Goal: Transaction & Acquisition: Purchase product/service

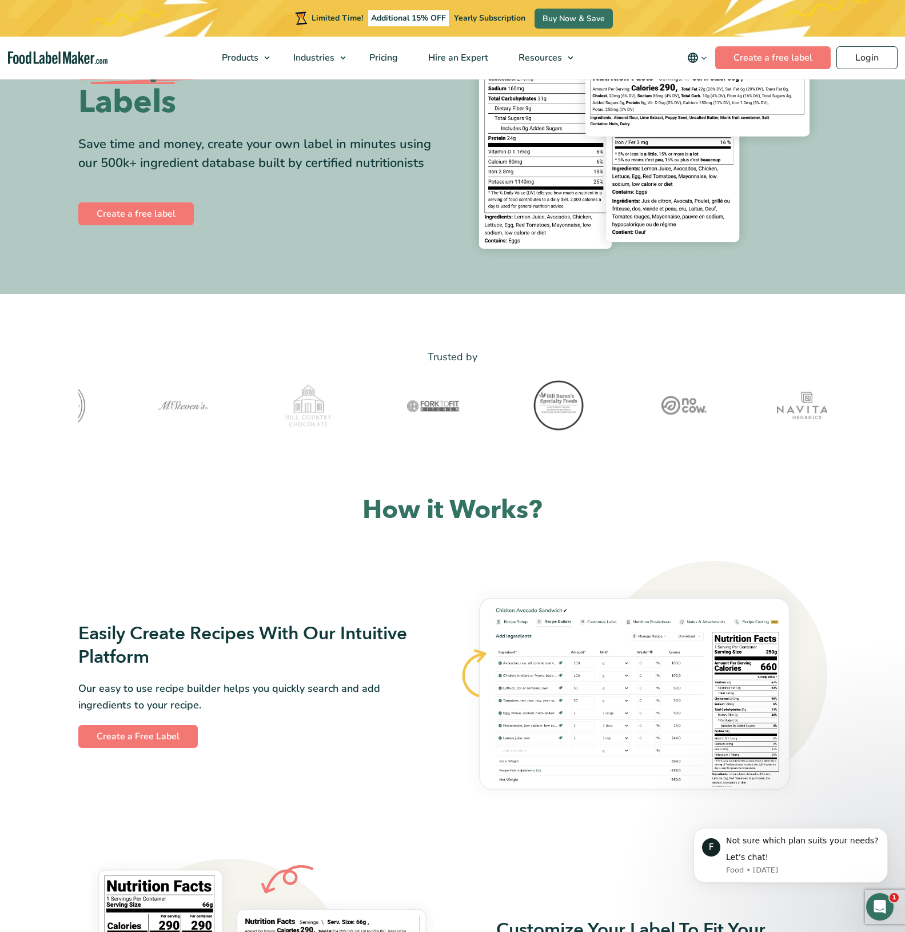
scroll to position [114, 0]
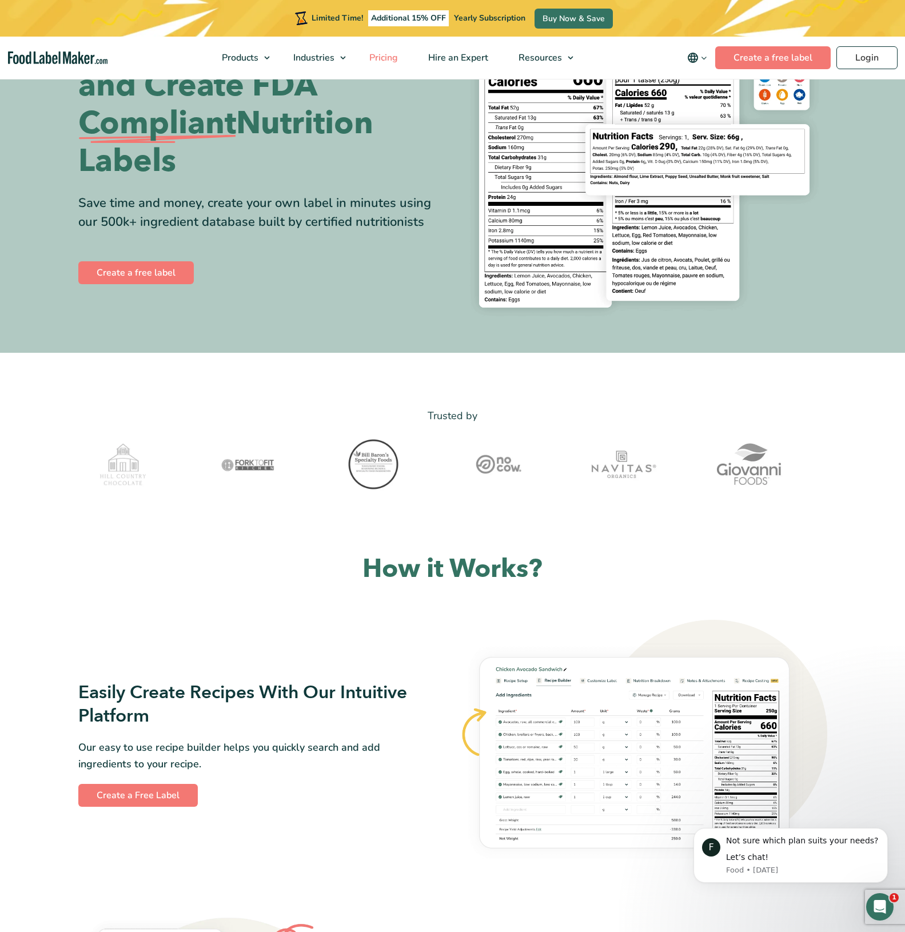
click at [386, 57] on span "Pricing" at bounding box center [382, 57] width 33 height 13
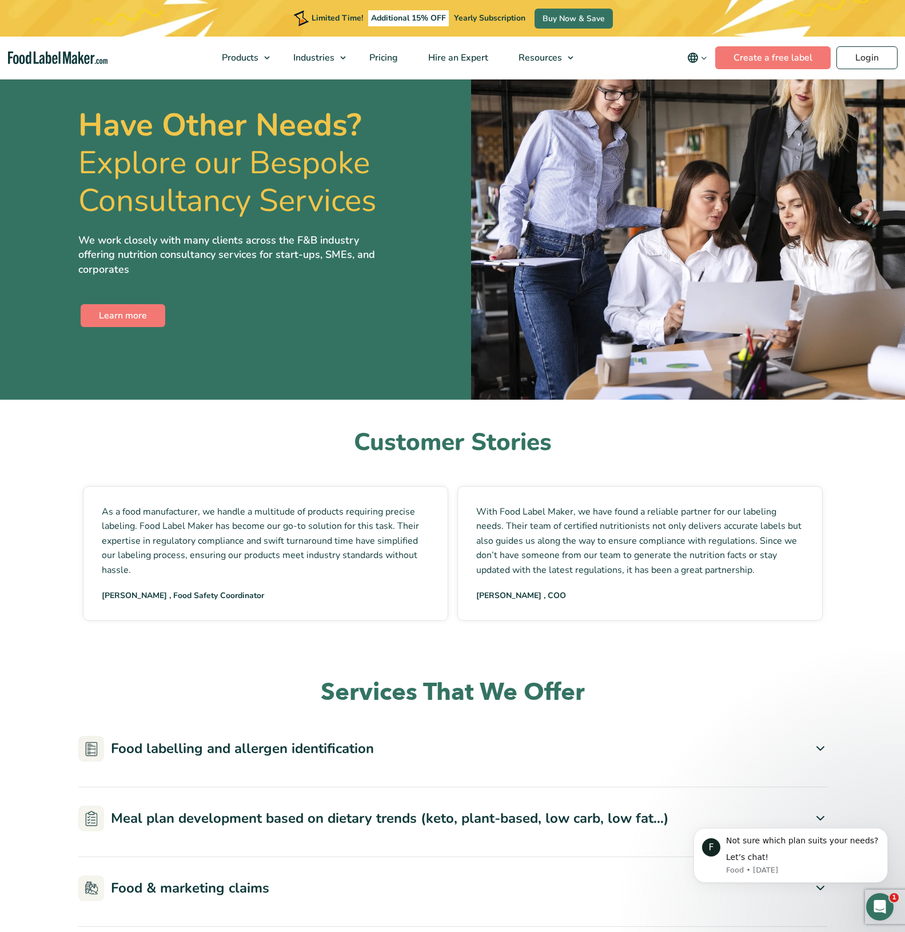
scroll to position [2572, 0]
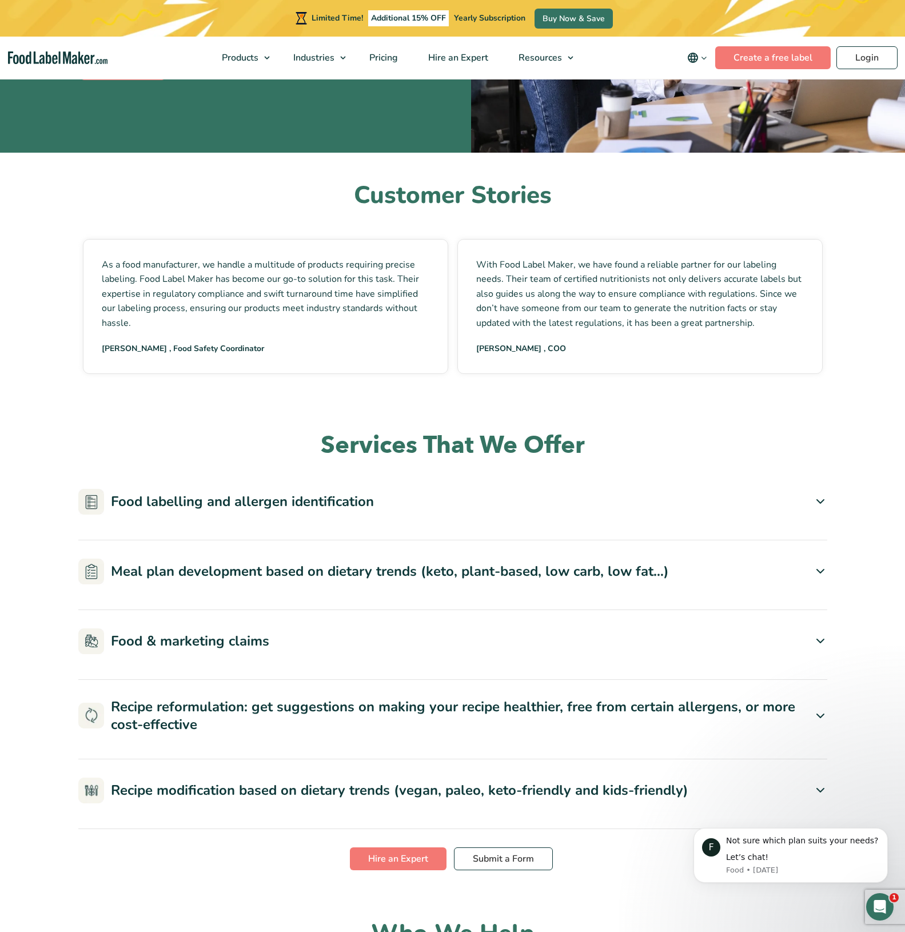
click at [821, 488] on div "Food labelling and allergen identification" at bounding box center [452, 501] width 749 height 26
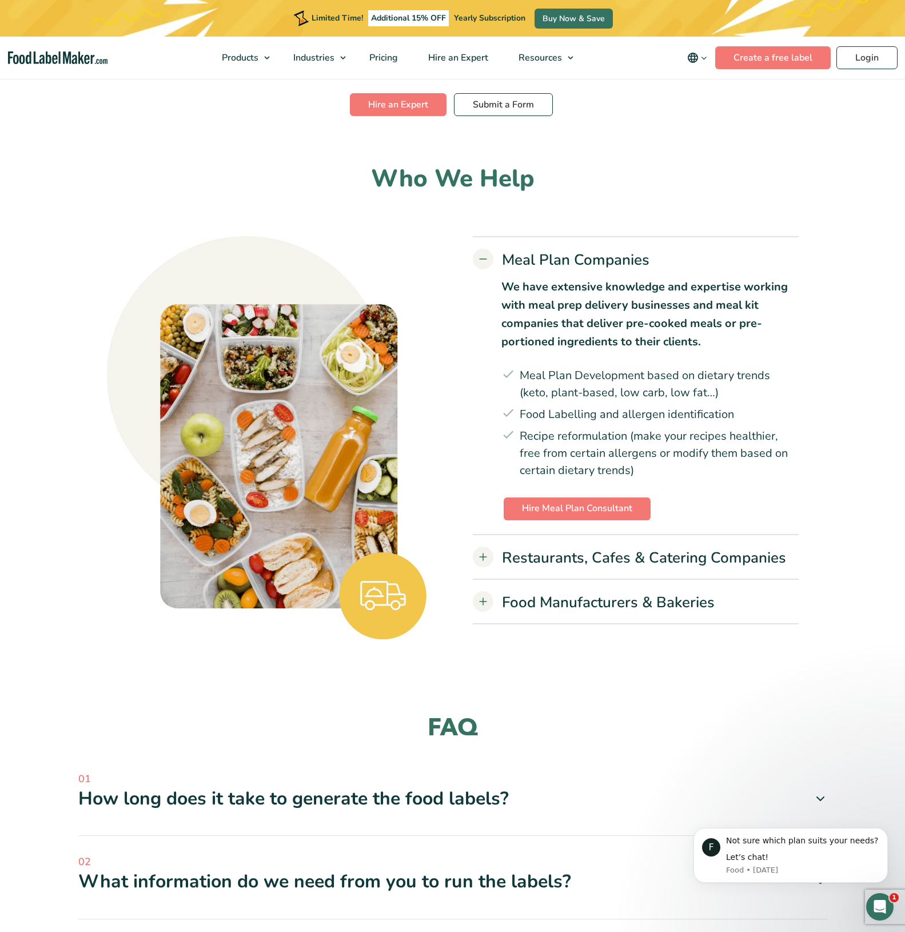
scroll to position [3543, 0]
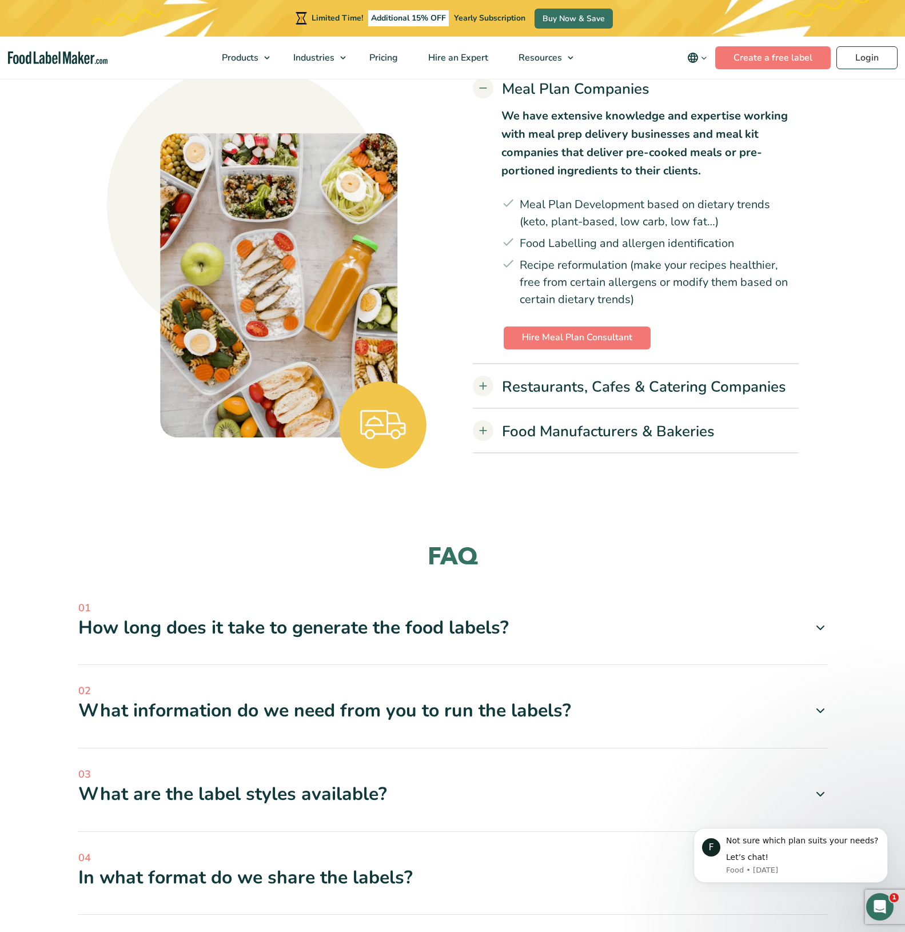
click at [253, 615] on div "How long does it take to generate the food labels?" at bounding box center [452, 627] width 749 height 24
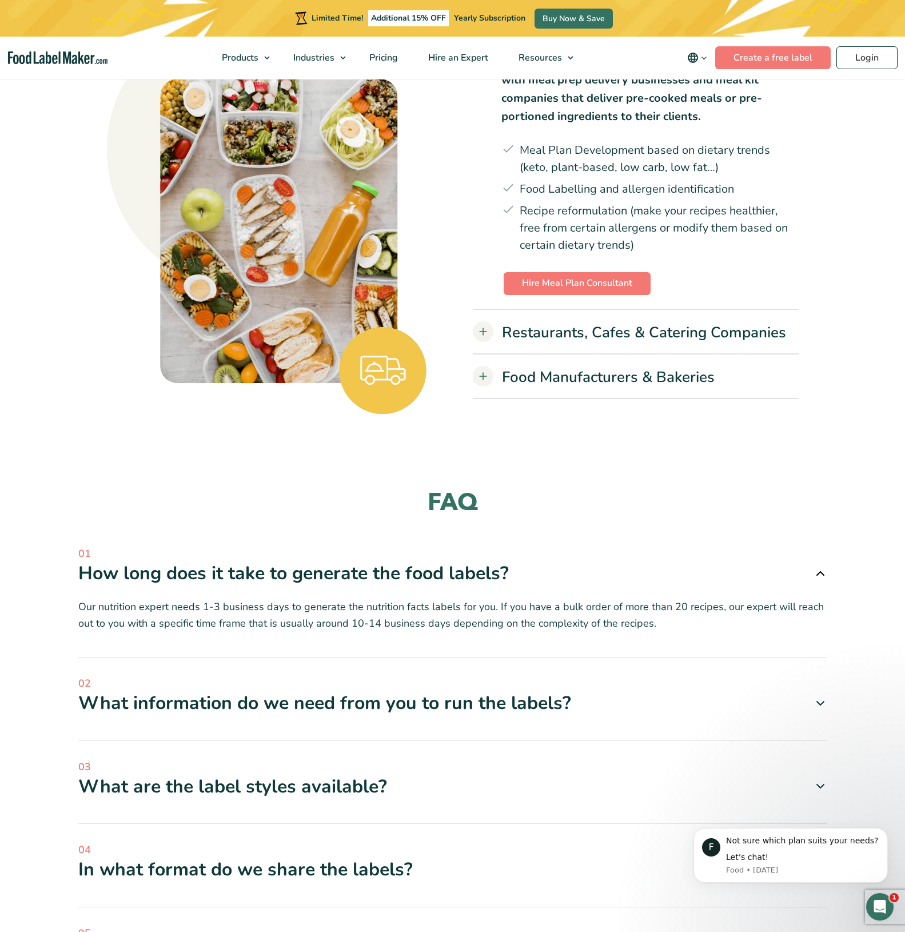
scroll to position [3600, 0]
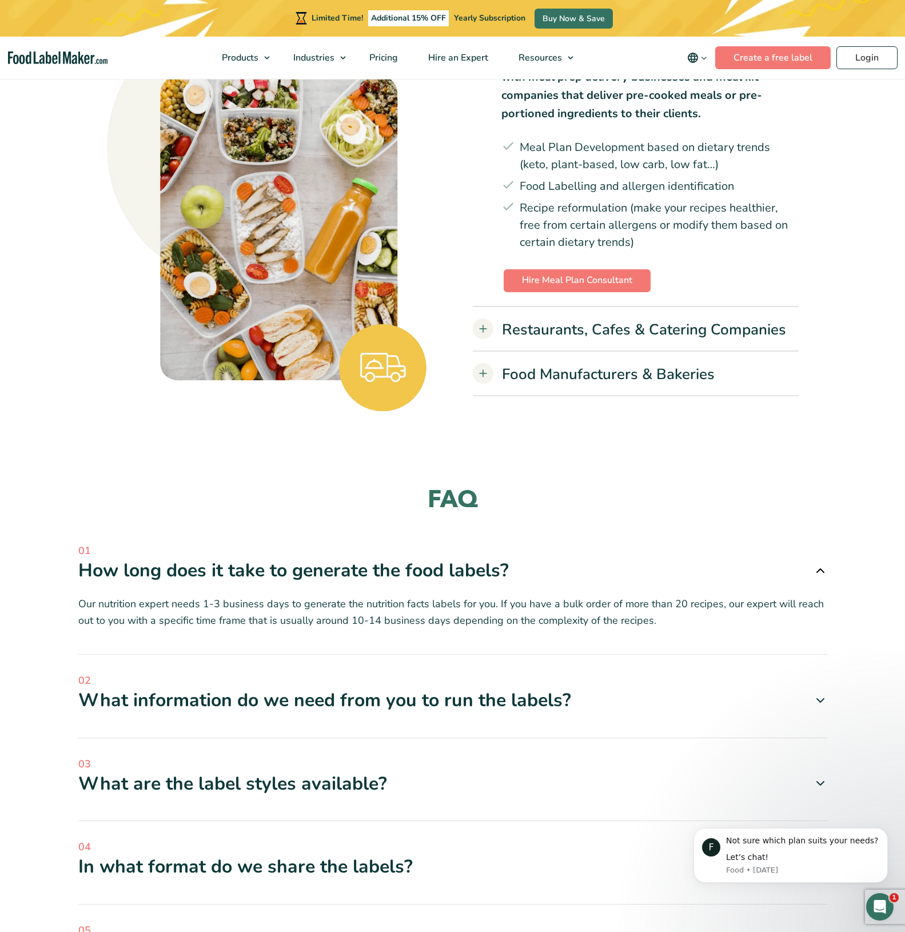
click at [453, 688] on div "What information do we need from you to run the labels?" at bounding box center [452, 700] width 749 height 24
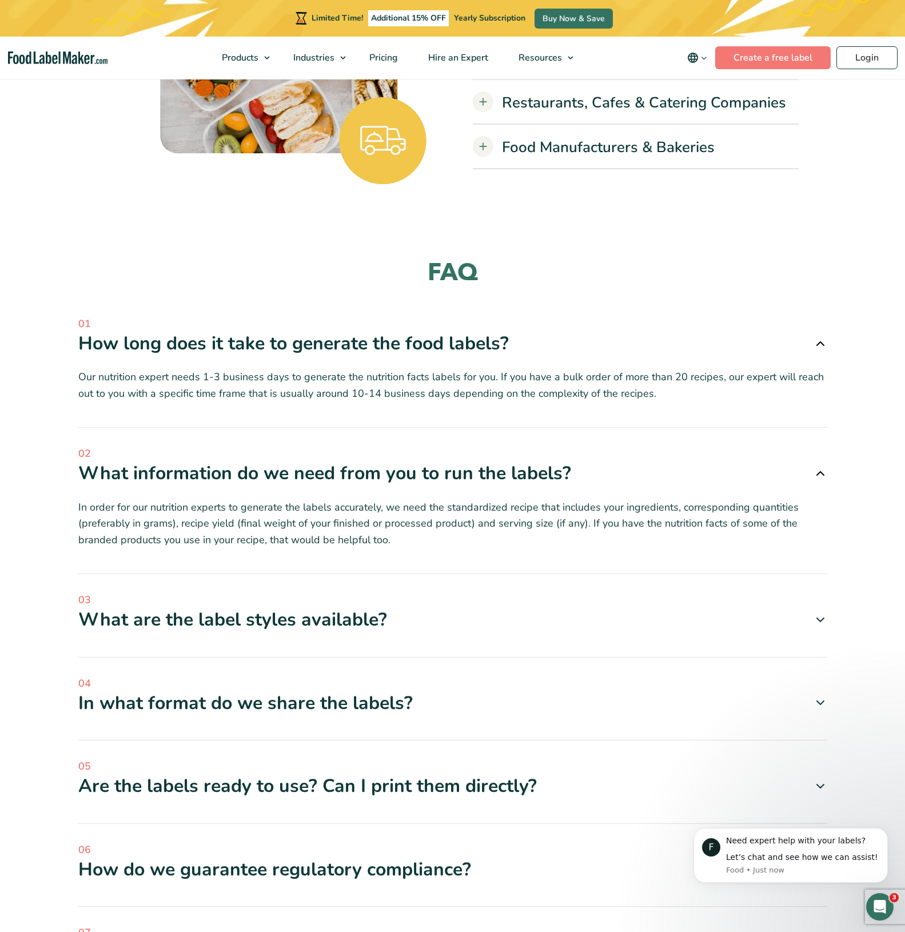
scroll to position [3829, 0]
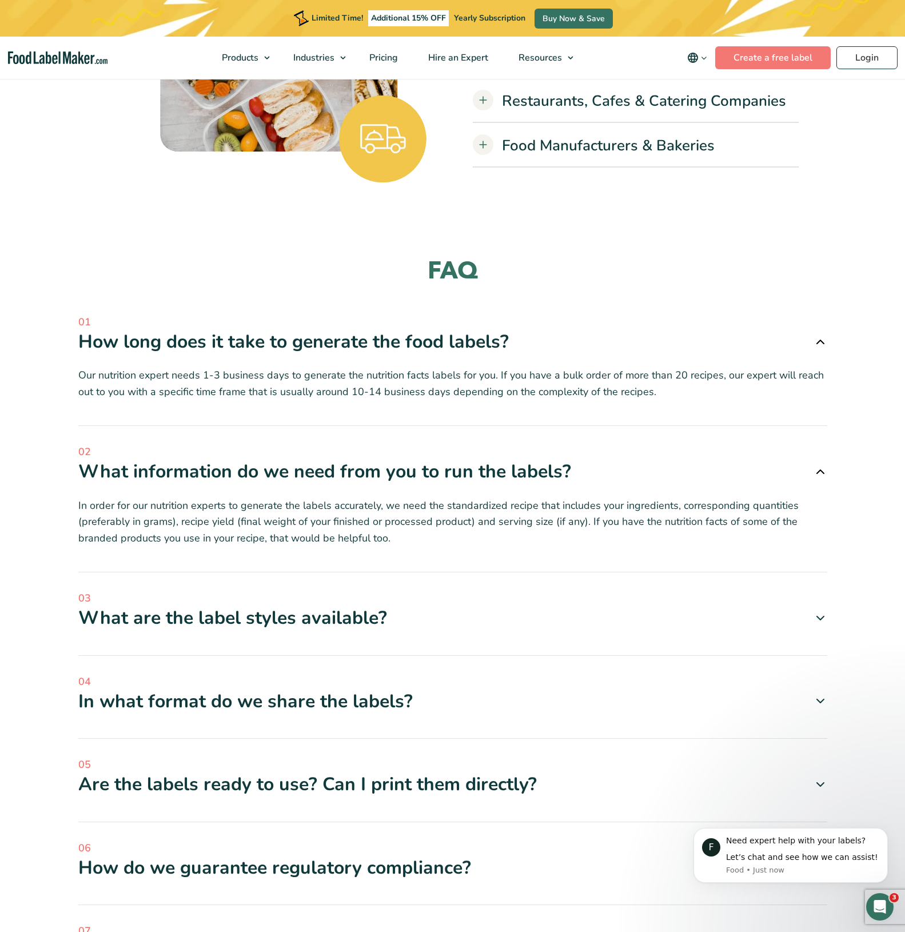
click at [480, 772] on div "Are the labels ready to use? Can I print them directly?" at bounding box center [452, 784] width 749 height 24
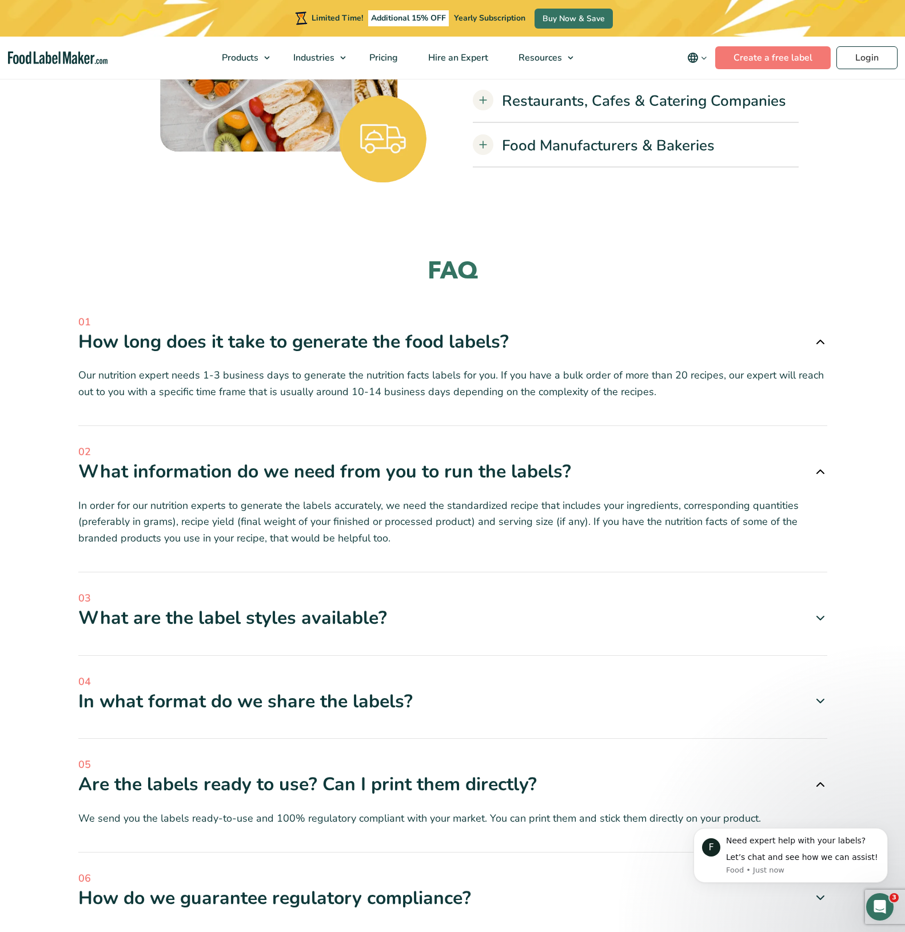
click at [480, 772] on div "Are the labels ready to use? Can I print them directly?" at bounding box center [452, 784] width 749 height 24
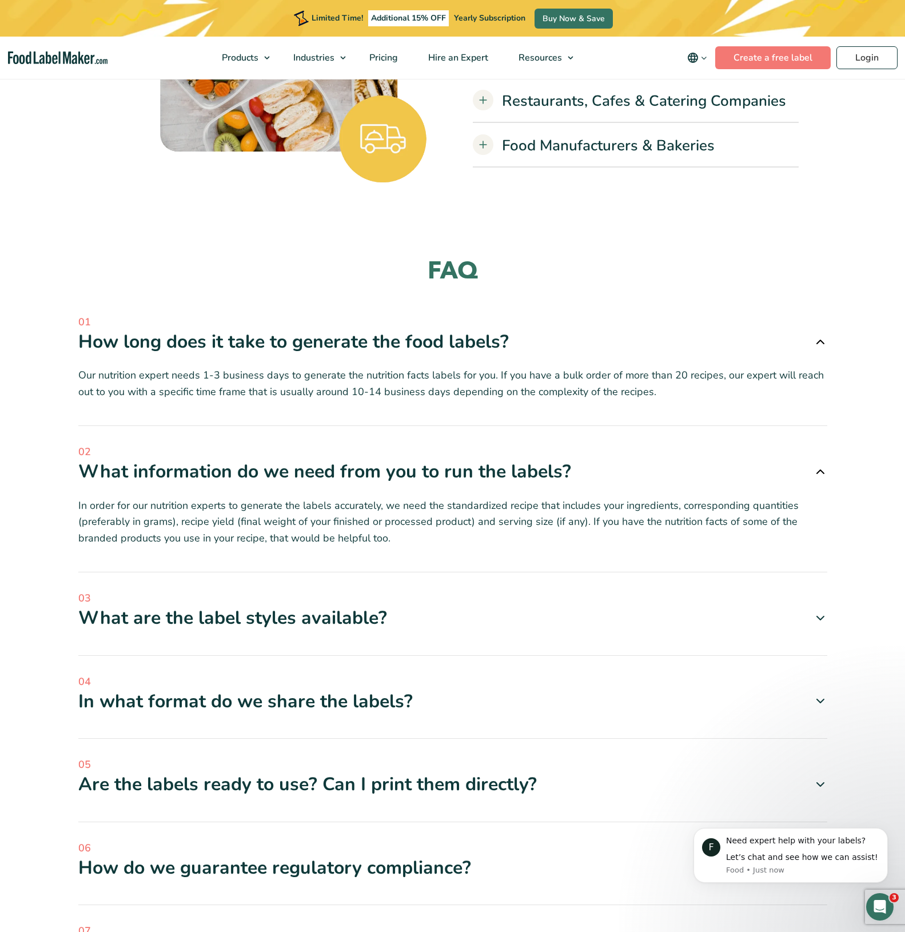
click at [480, 772] on div "Are the labels ready to use? Can I print them directly?" at bounding box center [452, 784] width 749 height 24
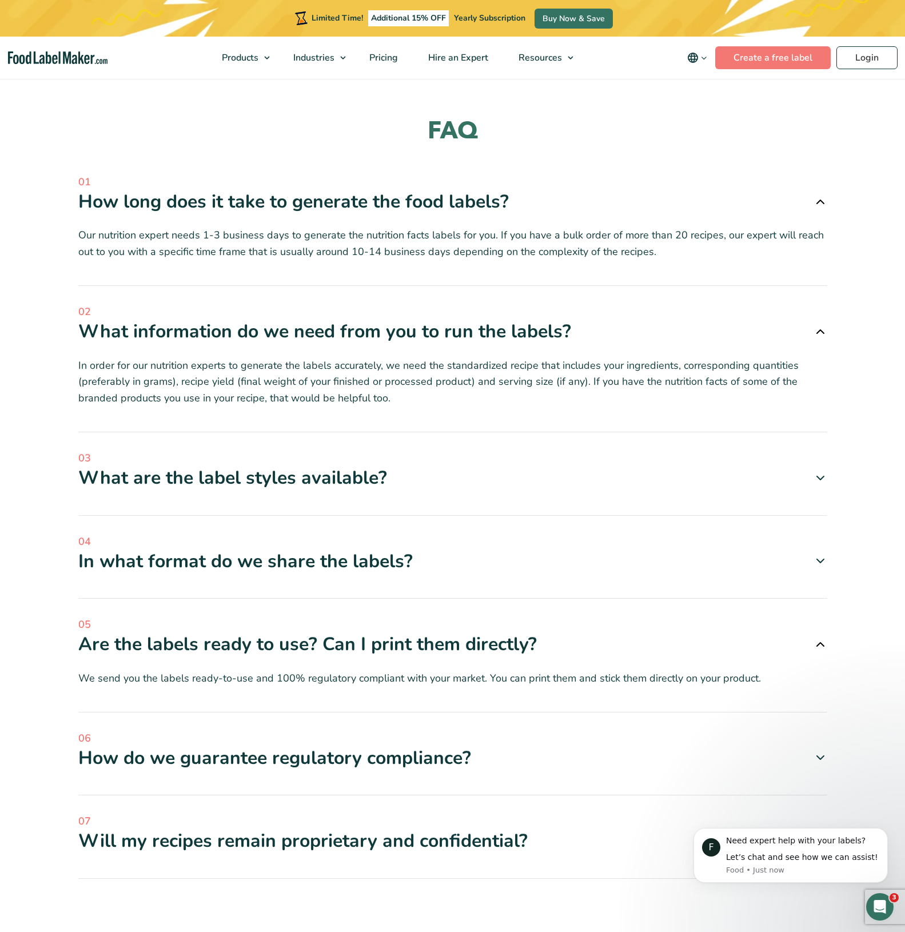
scroll to position [4000, 0]
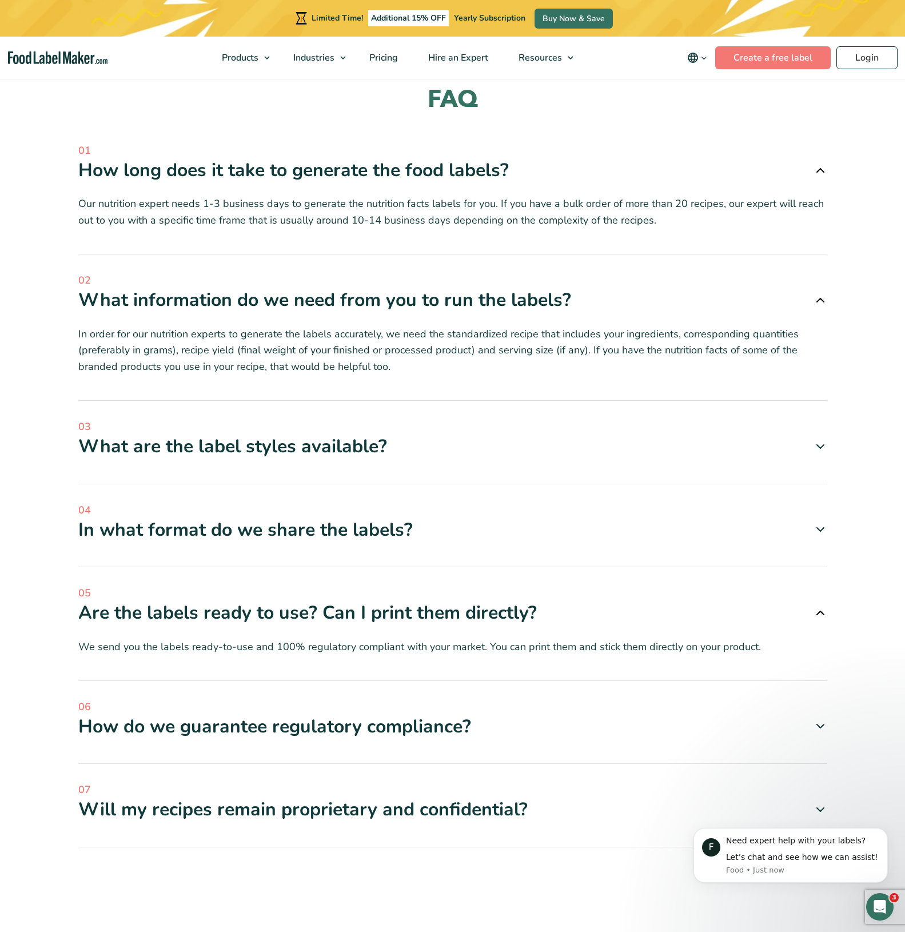
click at [484, 714] on div "How do we guarantee regulatory compliance?" at bounding box center [452, 726] width 749 height 24
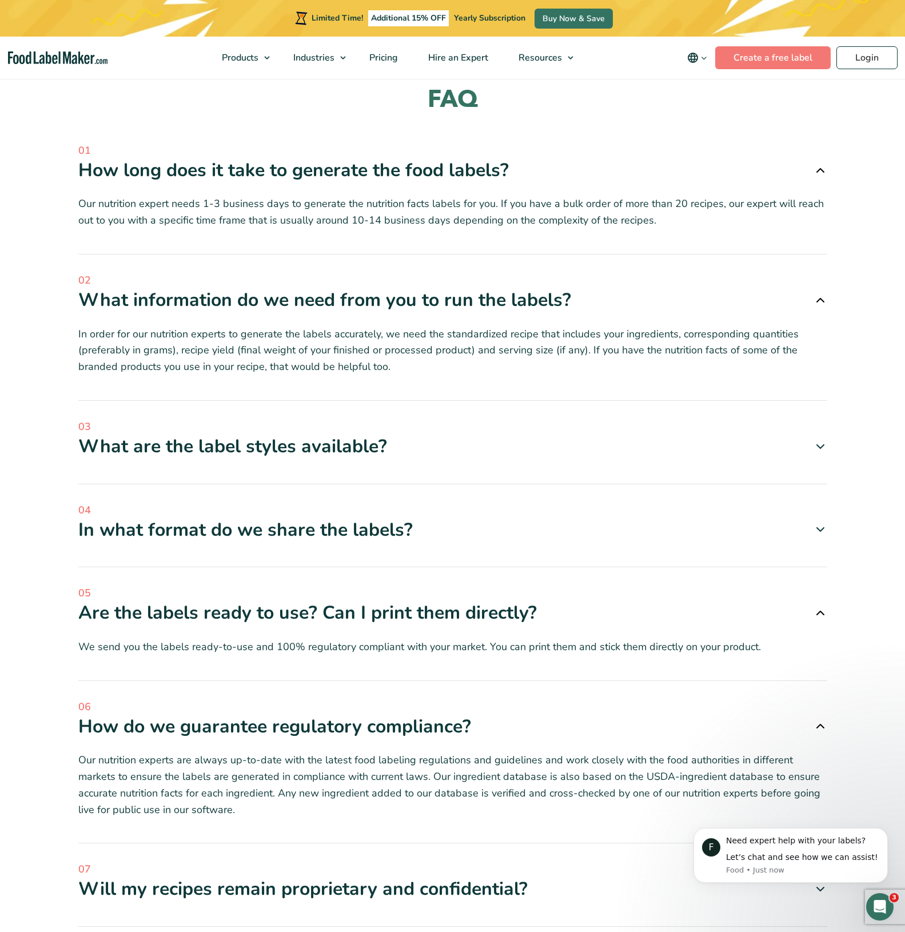
click at [484, 714] on div "How do we guarantee regulatory compliance?" at bounding box center [452, 726] width 749 height 24
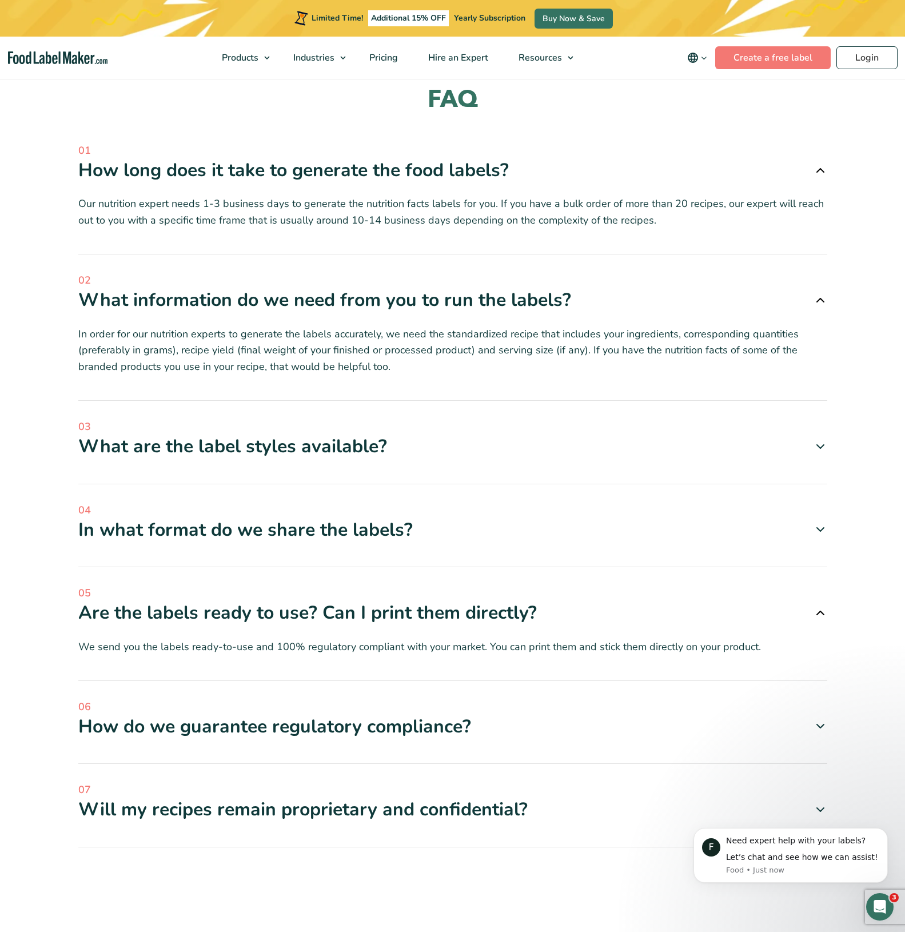
click at [587, 819] on section "FAQ 01 How long does it take to generate the food labels? 02" at bounding box center [452, 519] width 905 height 870
click at [587, 782] on div "07 Will my recipes remain proprietary and confidential? Yes, of course. As per …" at bounding box center [452, 814] width 749 height 65
click at [515, 797] on div "Will my recipes remain proprietary and confidential?" at bounding box center [452, 809] width 749 height 24
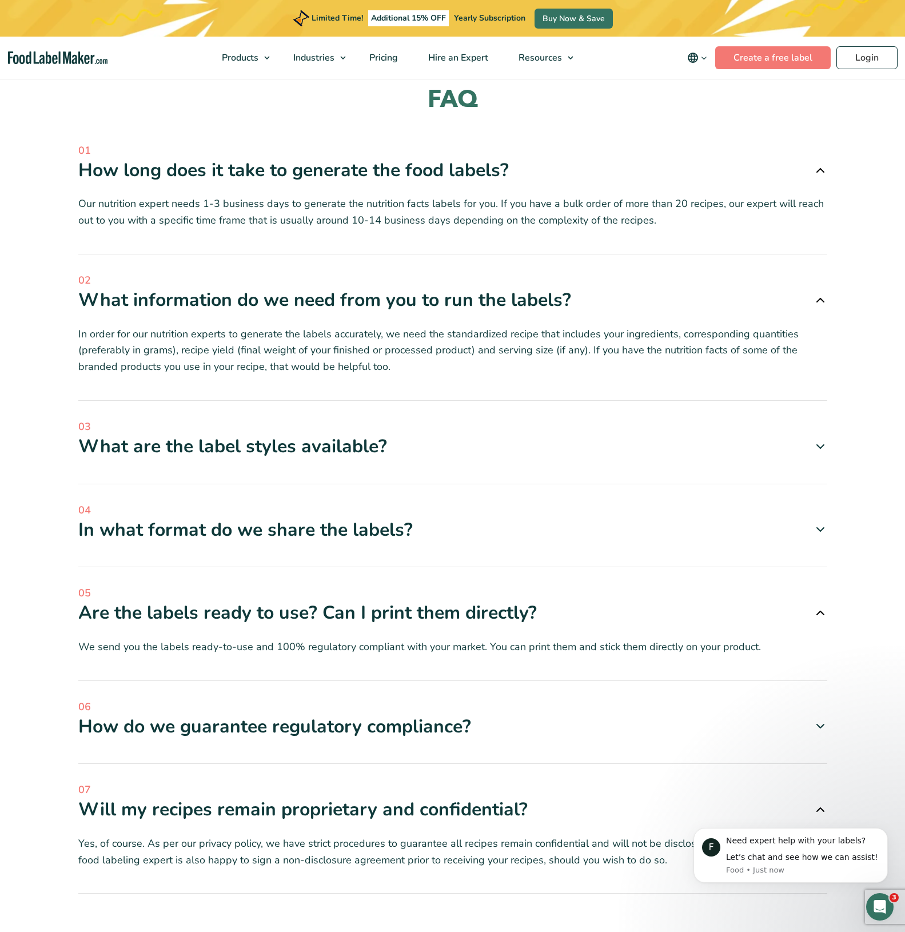
click at [517, 797] on div "Will my recipes remain proprietary and confidential?" at bounding box center [452, 809] width 749 height 24
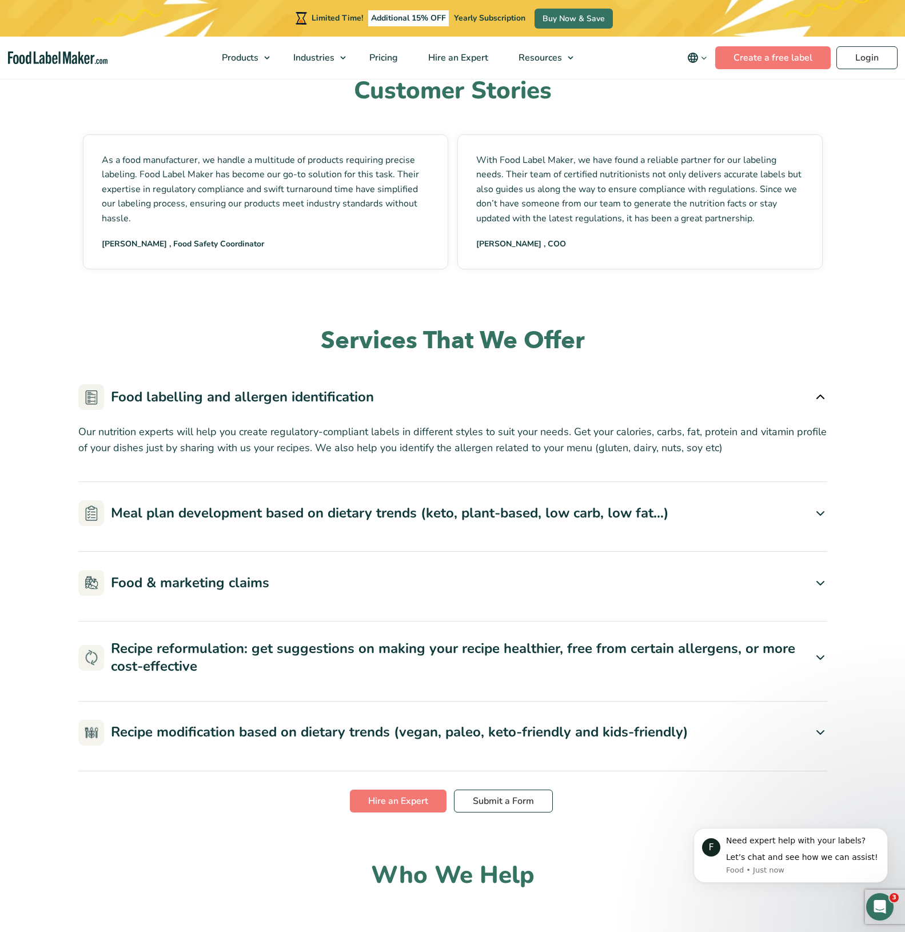
scroll to position [2686, 0]
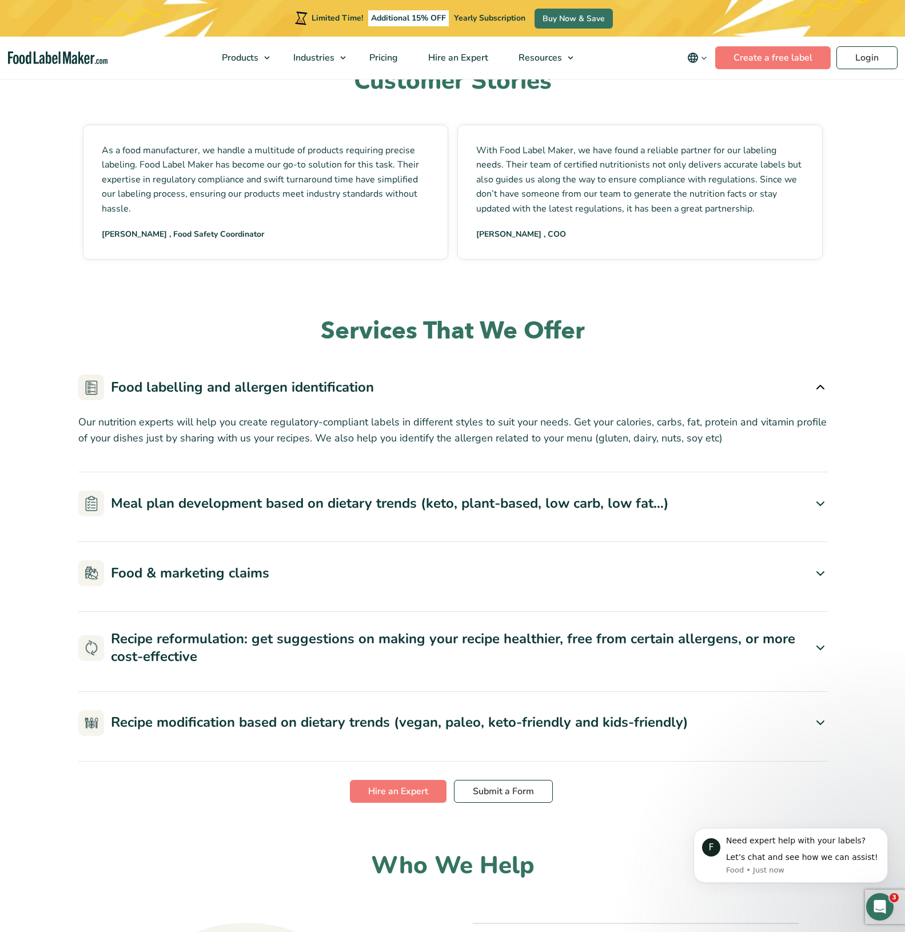
click at [270, 560] on div "Food & marketing claims" at bounding box center [452, 573] width 749 height 26
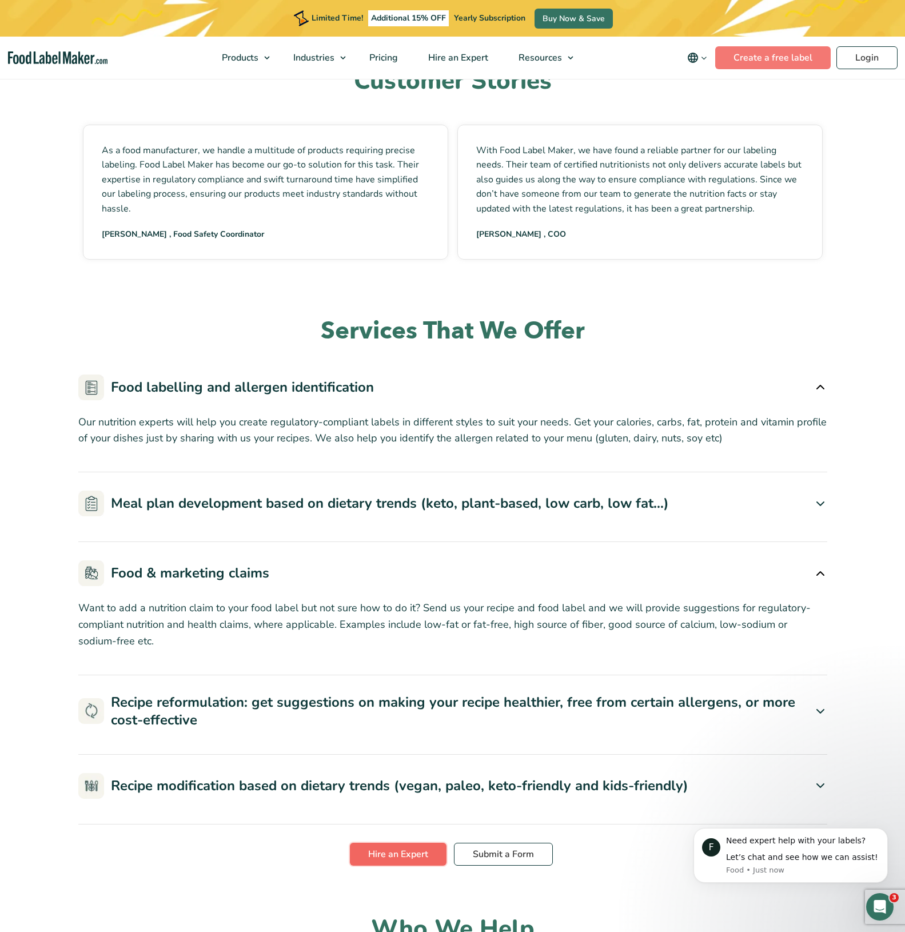
click at [405, 842] on link "Hire an Expert" at bounding box center [398, 853] width 97 height 23
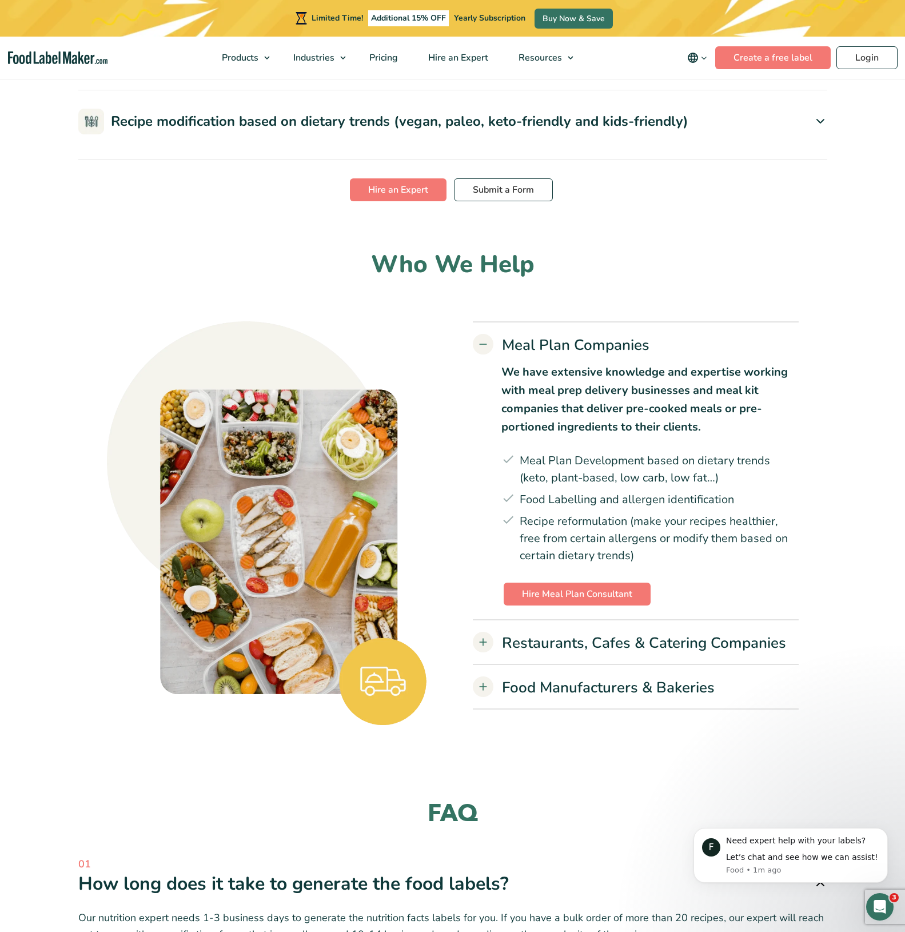
scroll to position [4520, 0]
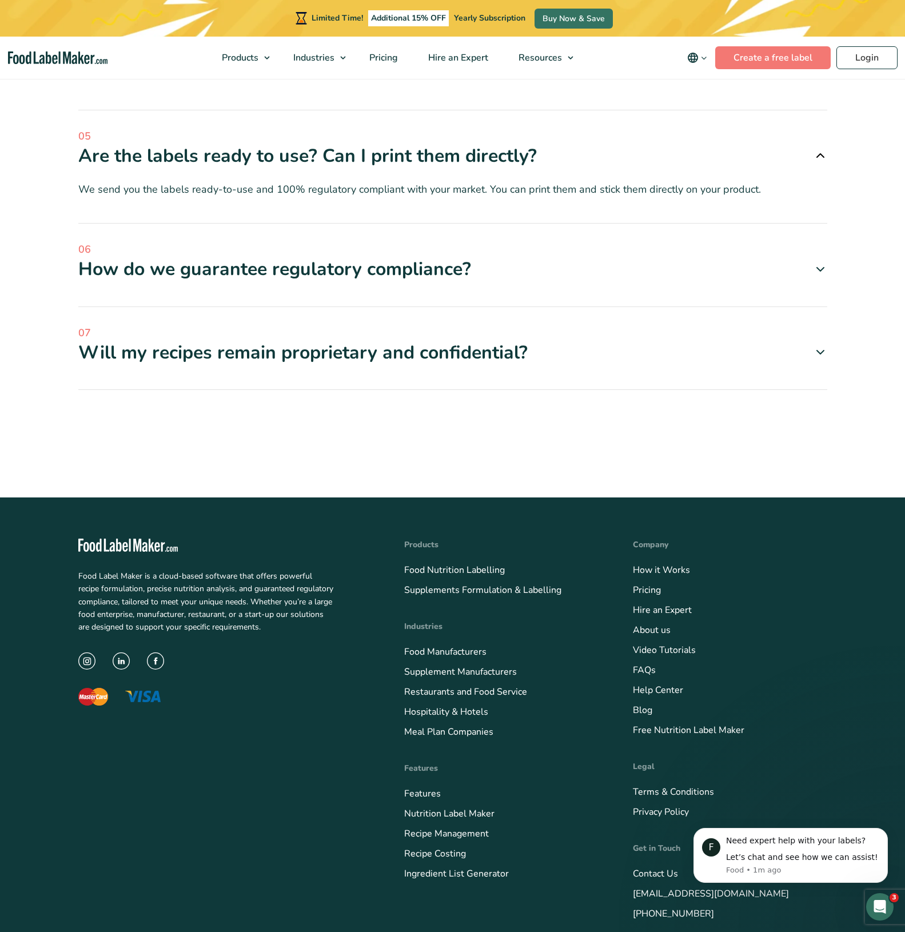
drag, startPoint x: 910, startPoint y: 506, endPoint x: 12, endPoint y: 9, distance: 1026.8
click at [889, 830] on button "Dismiss notification" at bounding box center [884, 830] width 15 height 15
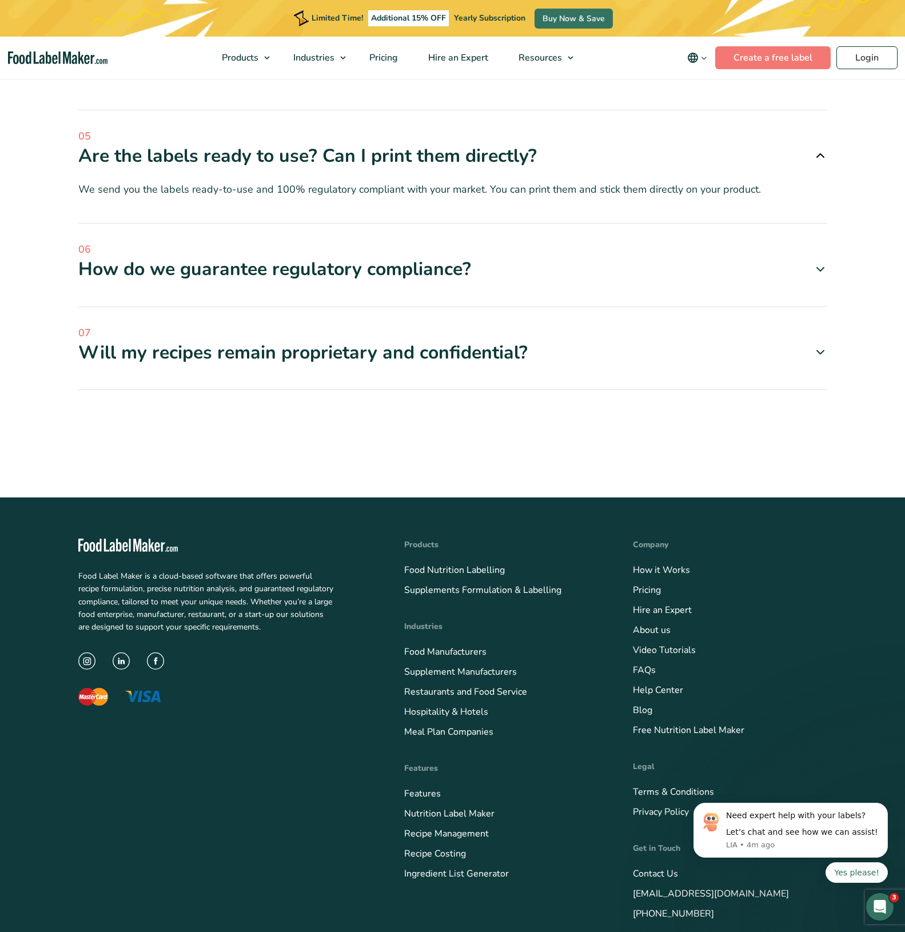
click at [818, 262] on icon at bounding box center [820, 269] width 14 height 14
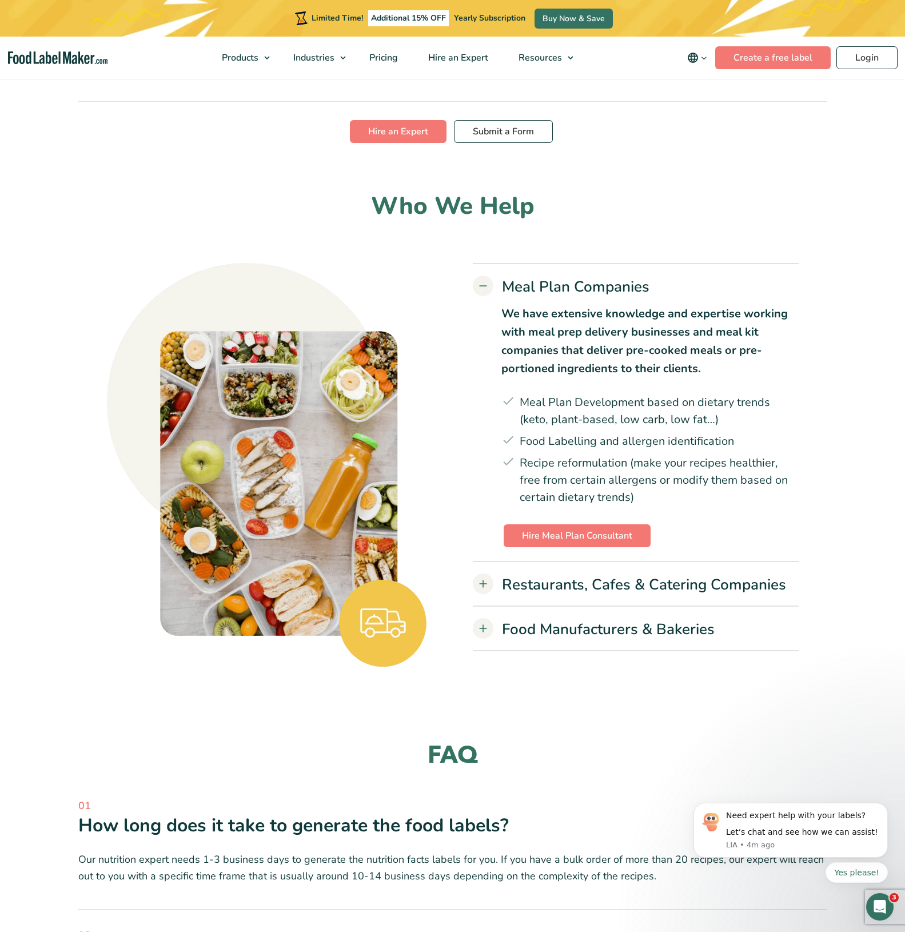
scroll to position [3435, 0]
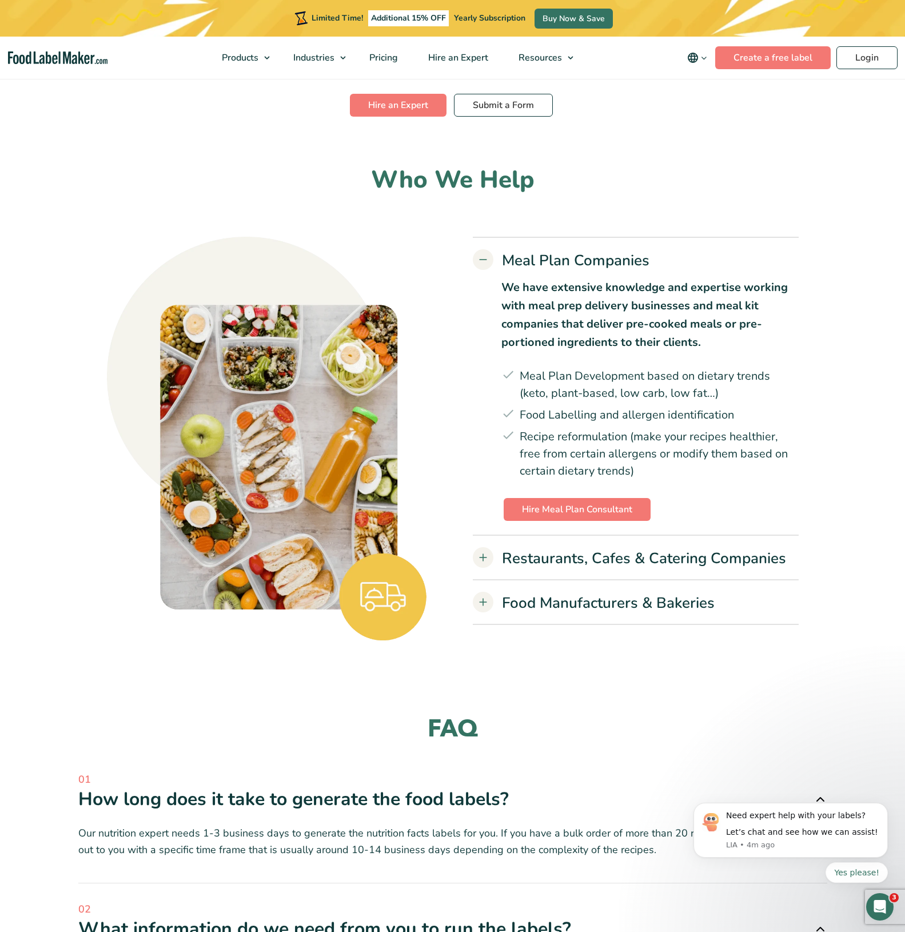
click at [480, 596] on icon at bounding box center [483, 601] width 14 height 11
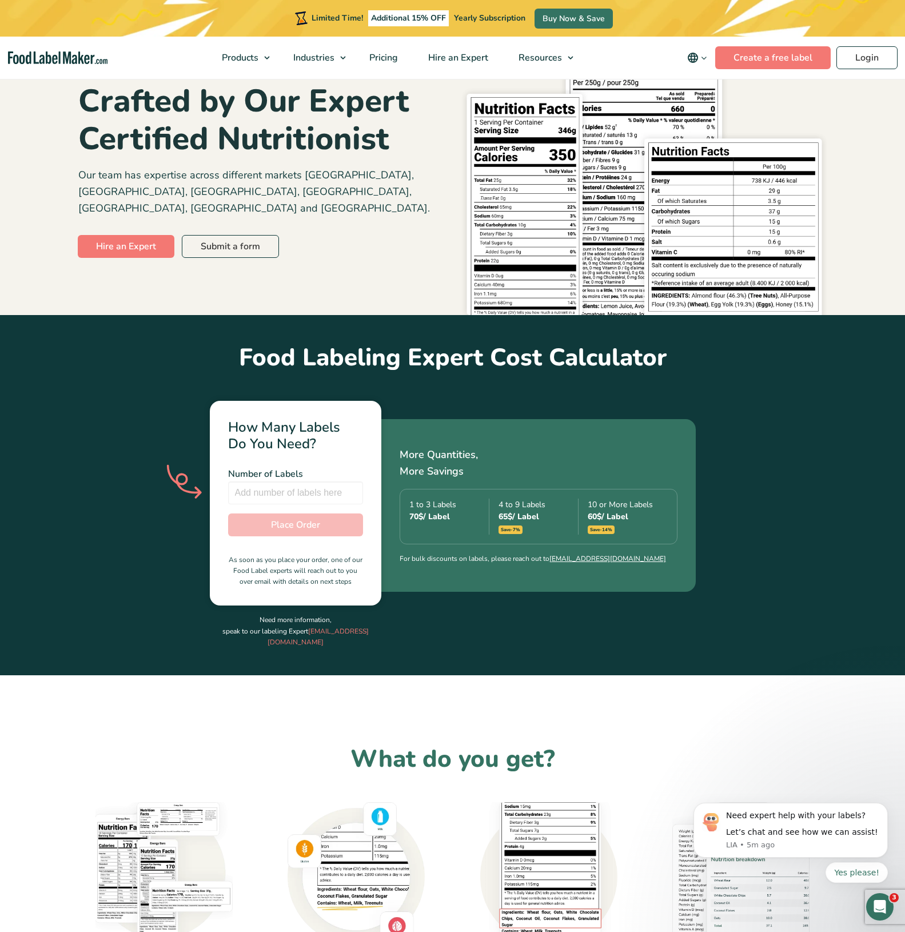
scroll to position [43, 0]
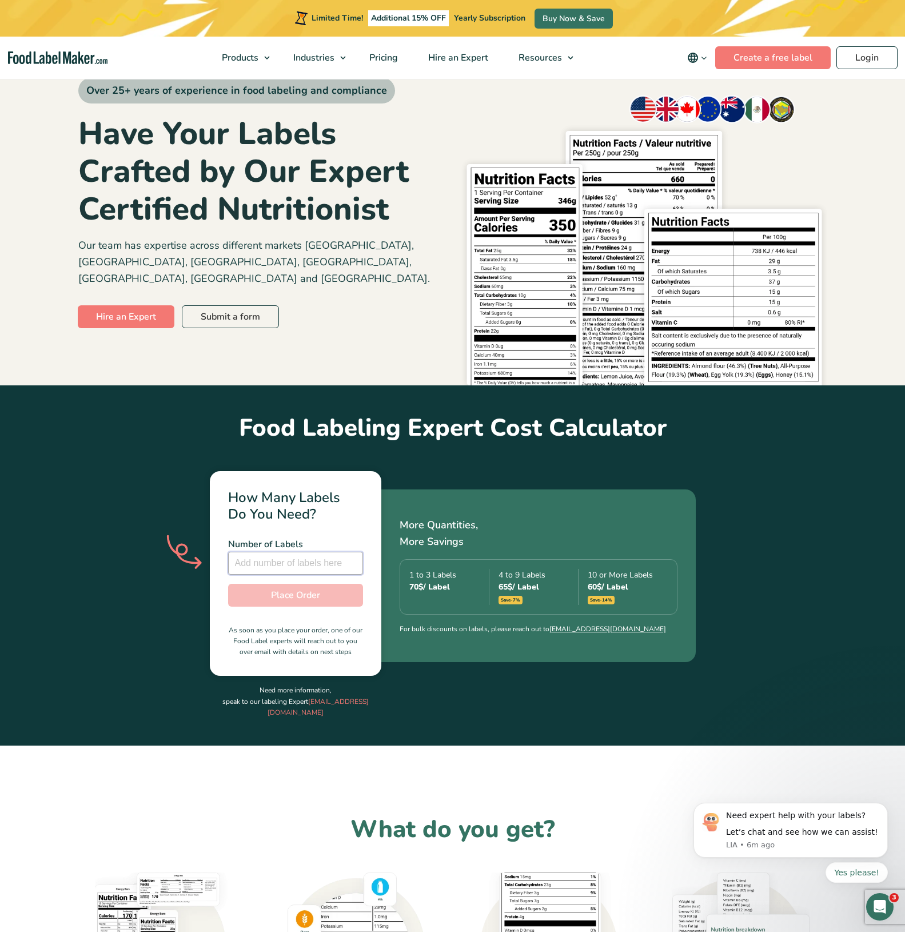
click at [302, 551] on input "number" at bounding box center [295, 562] width 135 height 23
click at [353, 551] on input "1" at bounding box center [295, 562] width 135 height 23
click at [353, 551] on input "2" at bounding box center [295, 562] width 135 height 23
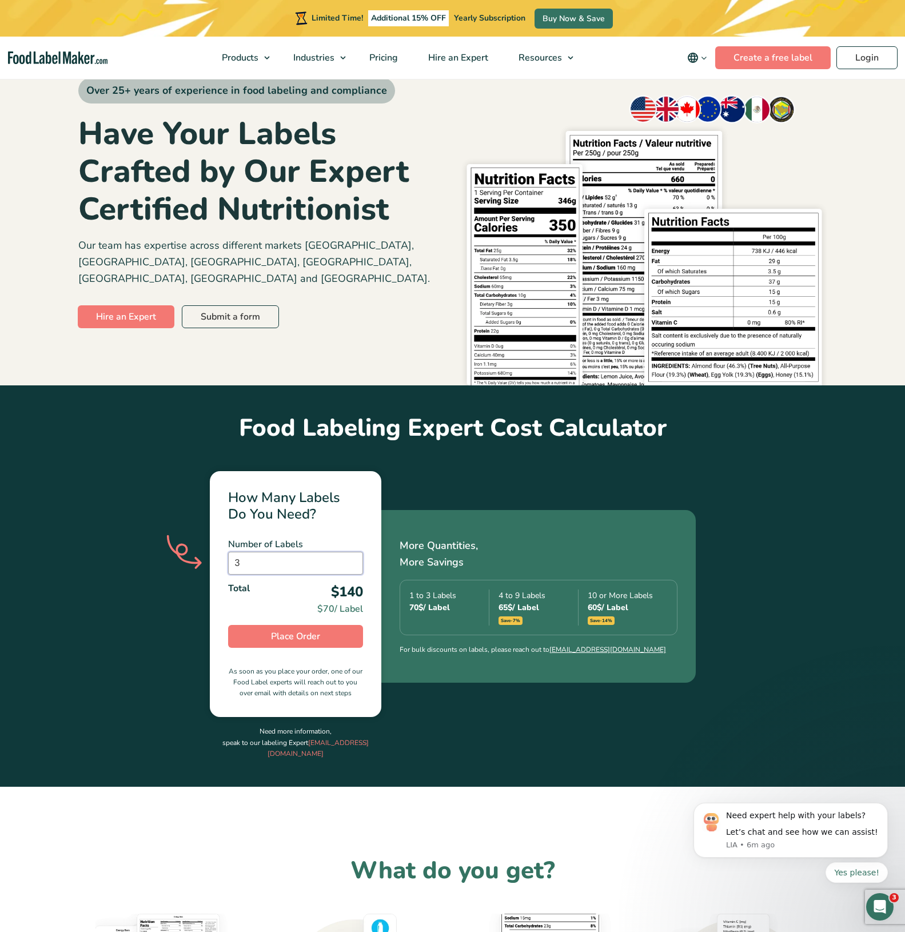
type input "3"
click at [353, 551] on input "3" at bounding box center [295, 562] width 135 height 23
click at [292, 629] on span "Place Order" at bounding box center [295, 636] width 49 height 14
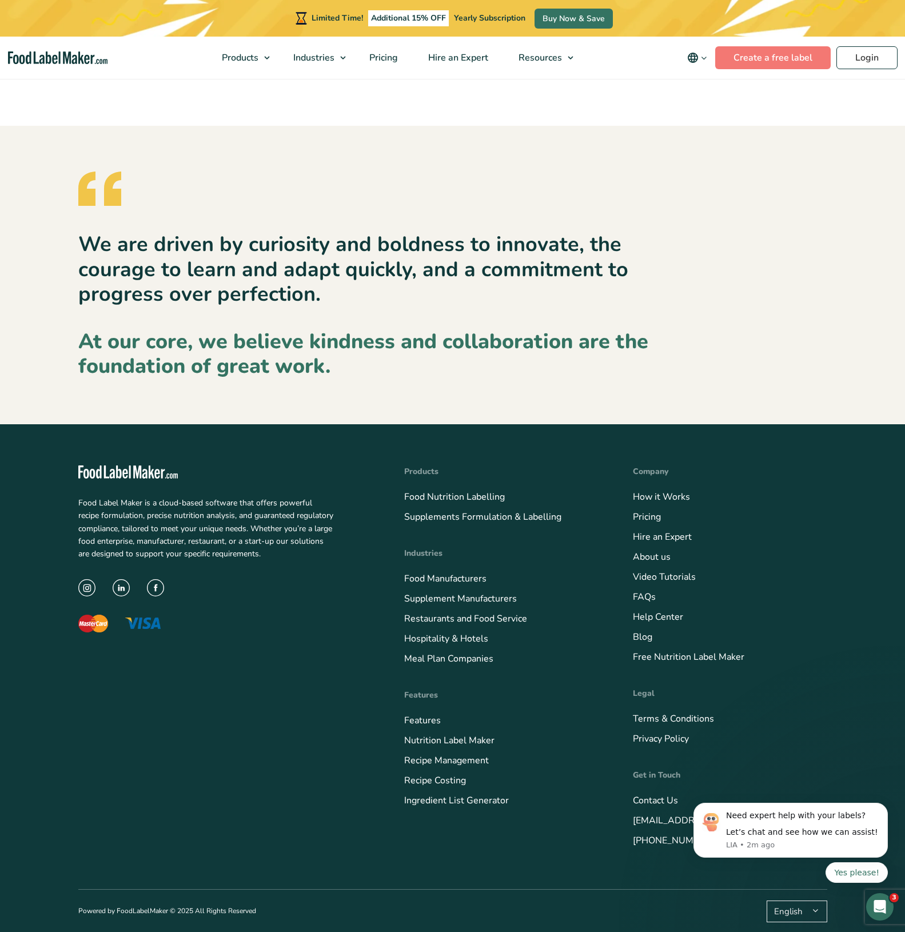
scroll to position [1304, 0]
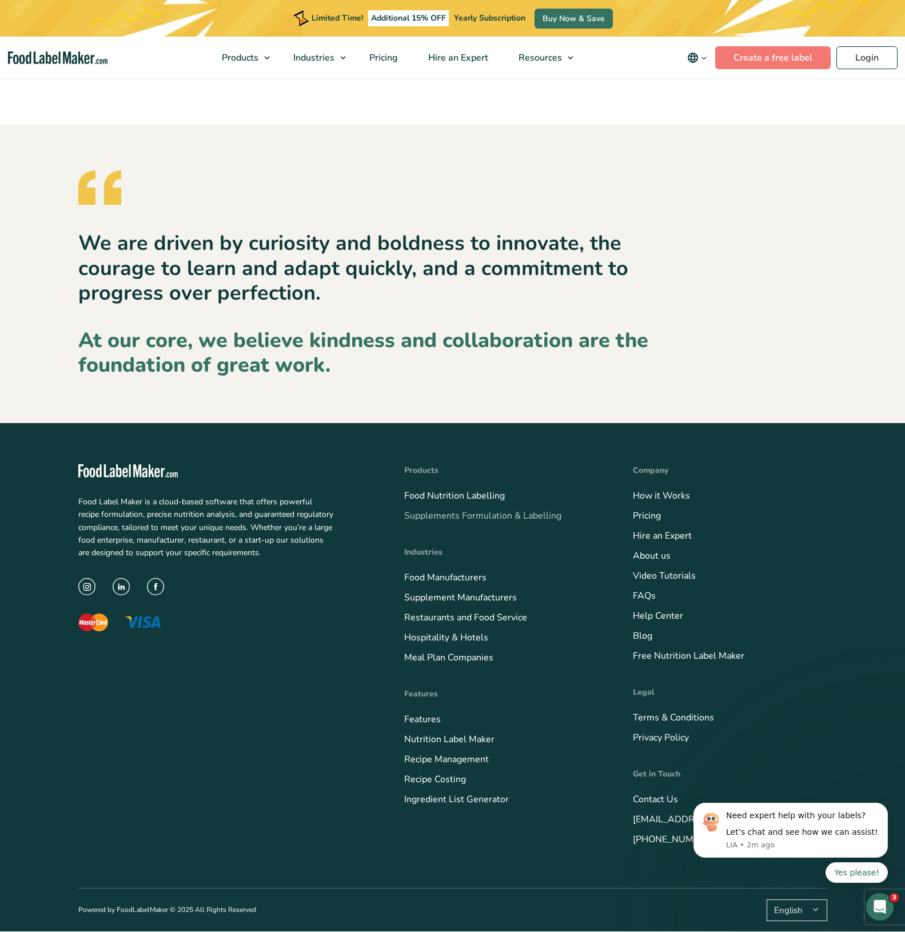
click at [518, 512] on link "Supplements Formulation & Labelling" at bounding box center [482, 515] width 157 height 13
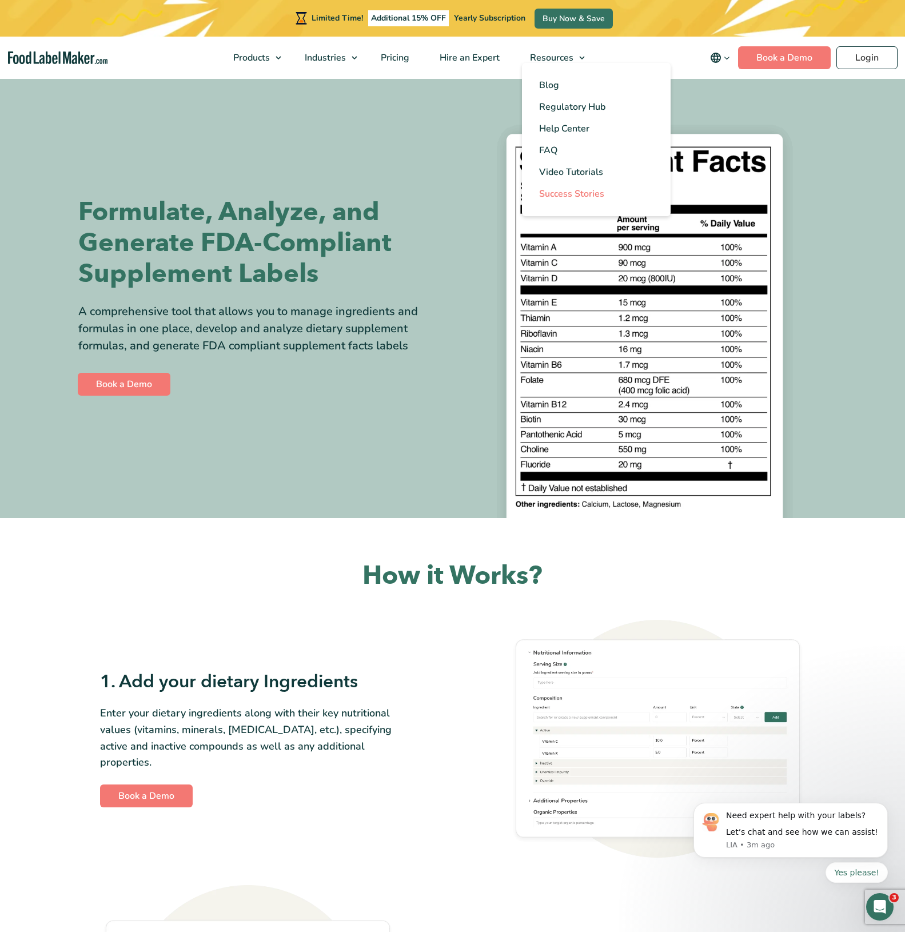
click at [562, 189] on span "Success Stories" at bounding box center [571, 193] width 65 height 13
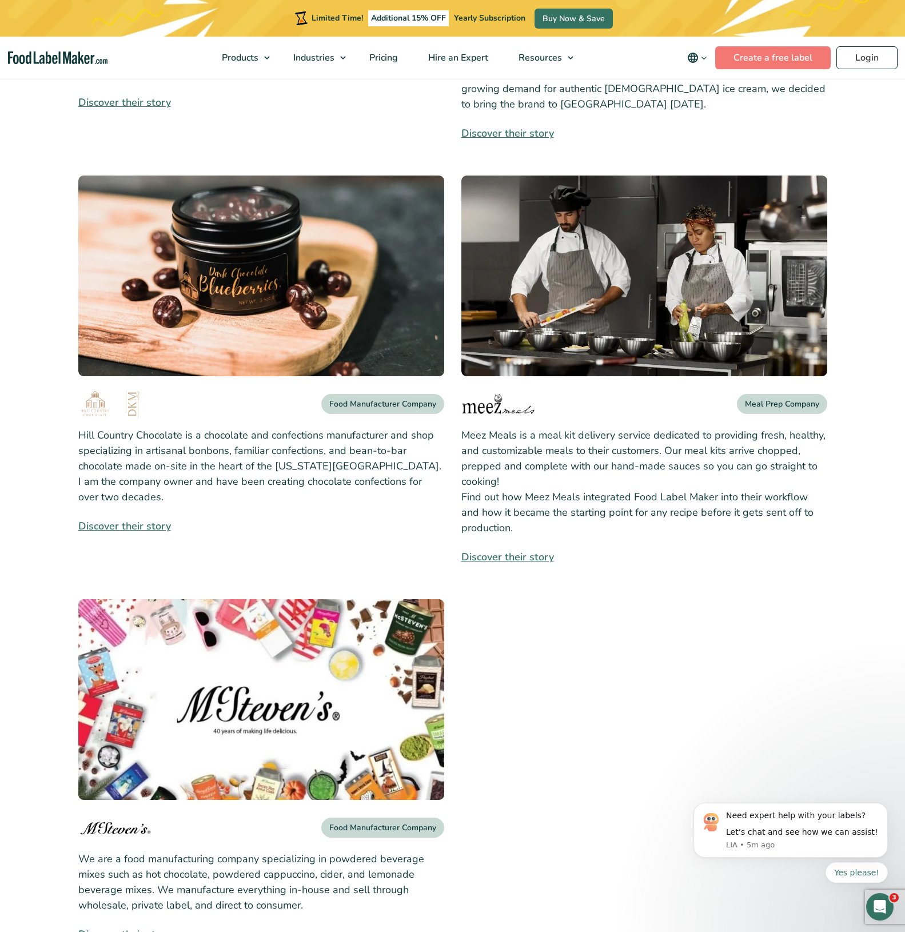
scroll to position [413, 0]
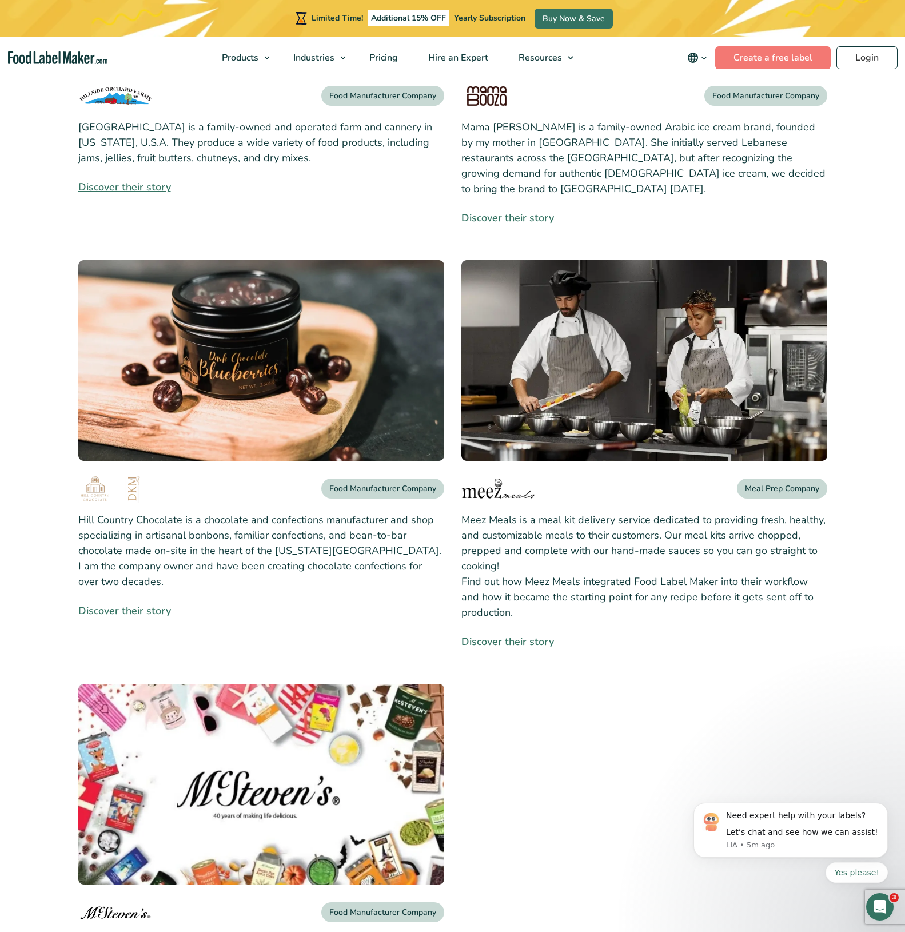
click at [227, 359] on img at bounding box center [261, 360] width 366 height 201
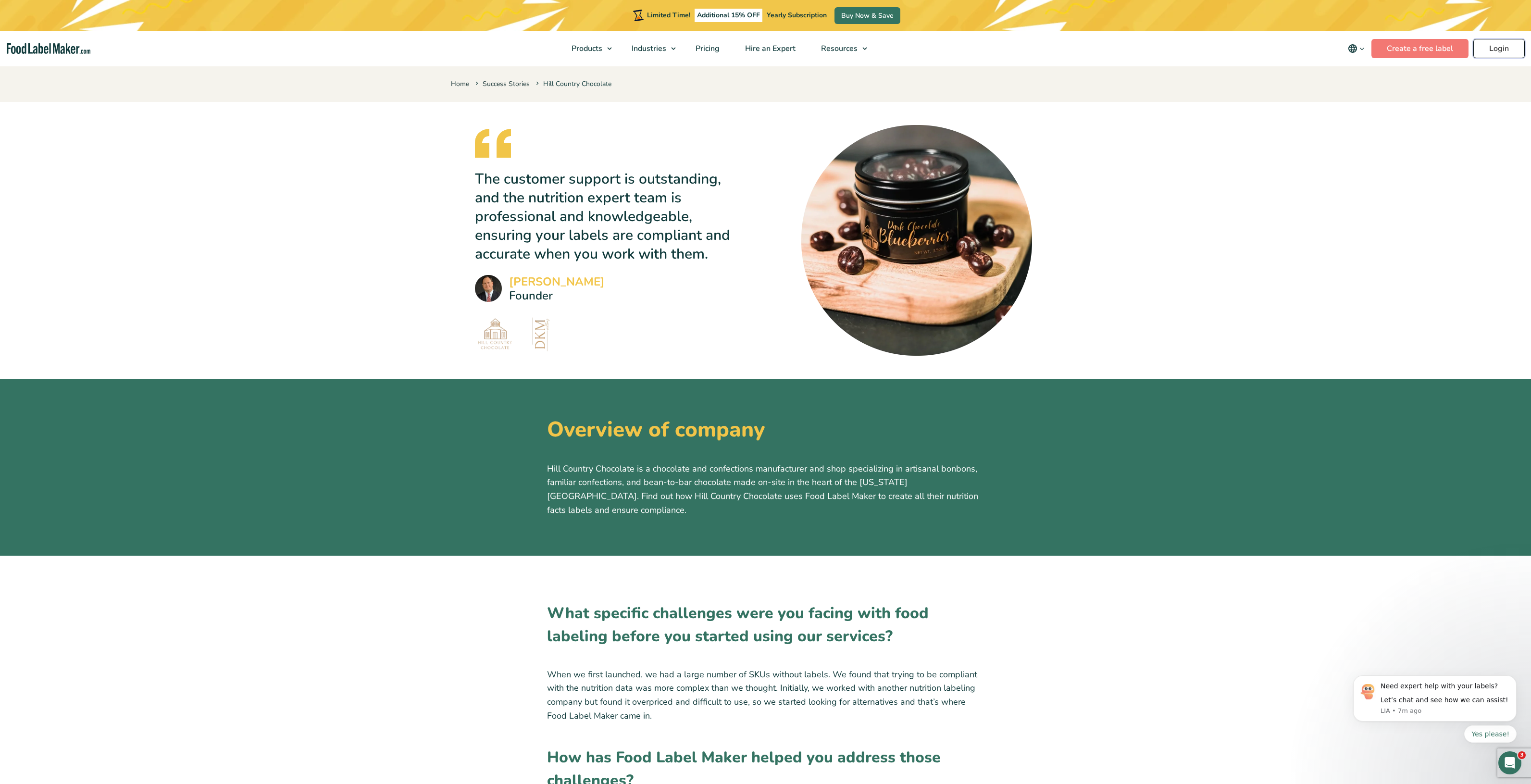
click at [760, 48] on link "Login" at bounding box center [1499, 48] width 51 height 19
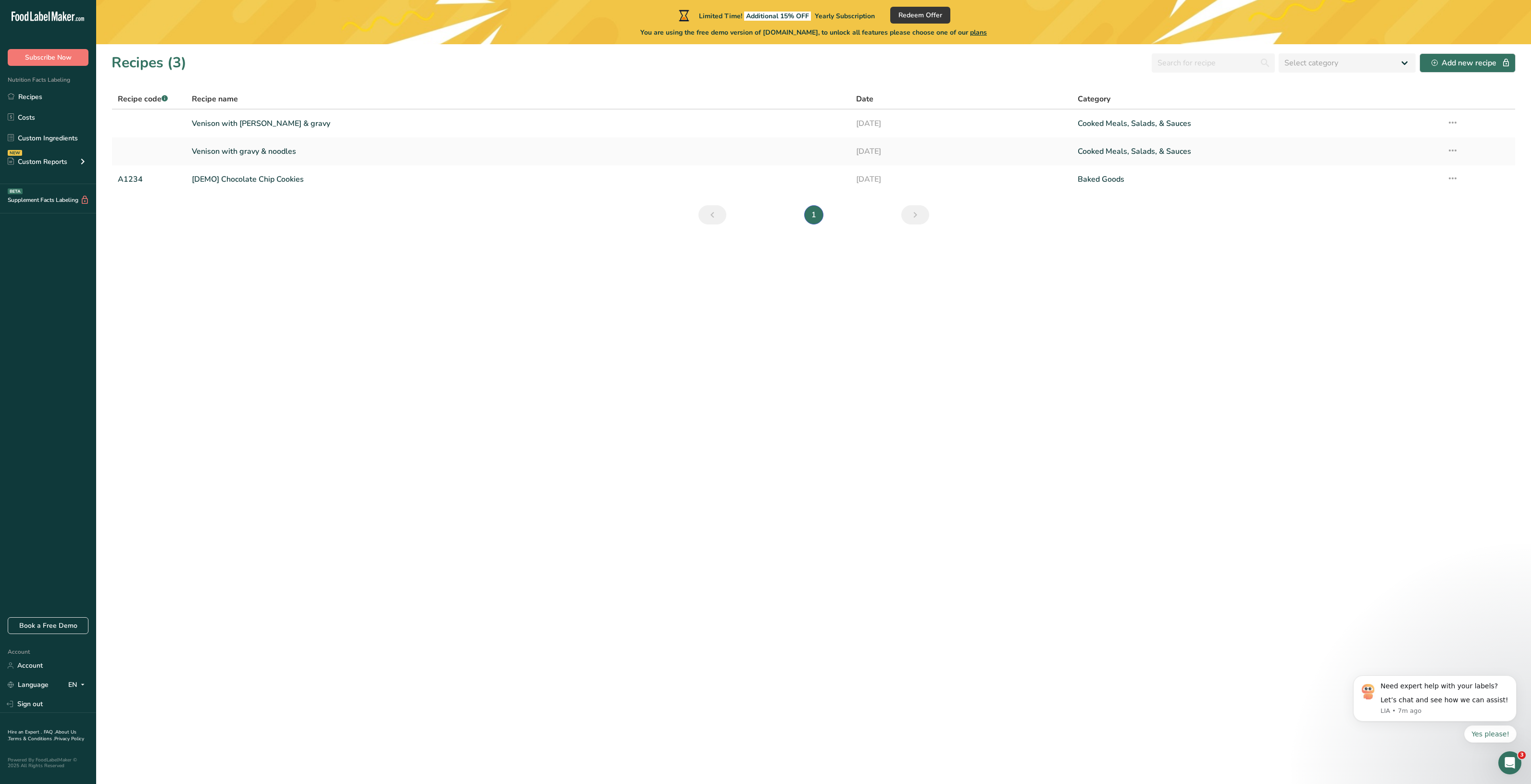
click at [36, 18] on icon at bounding box center [36, 18] width 4 height 8
click at [44, 16] on icon ".a-20{fill:#fff;}" at bounding box center [58, 19] width 93 height 15
click at [1452, 150] on icon at bounding box center [1453, 151] width 12 height 18
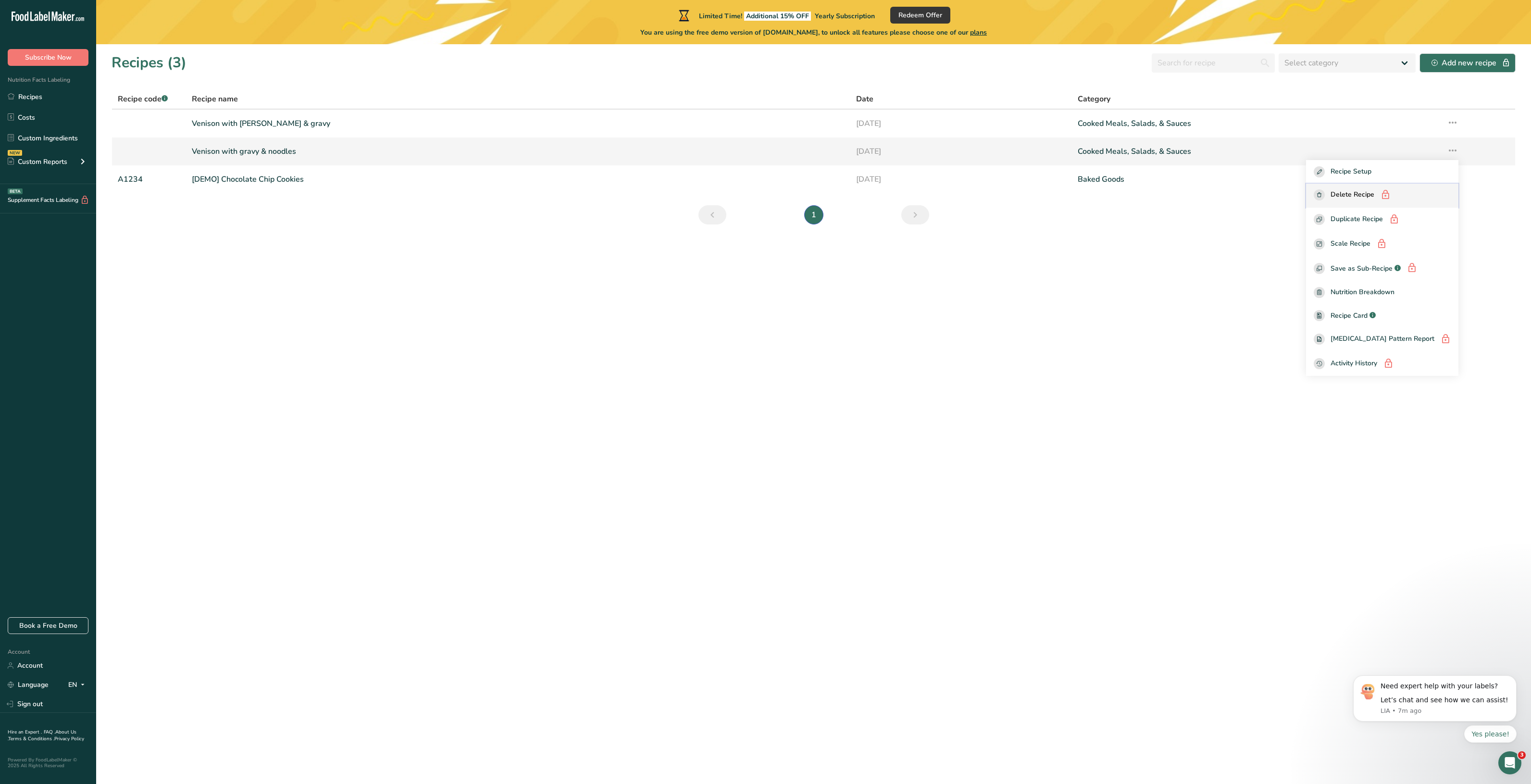
click at [1348, 197] on div "Delete Recipe" at bounding box center [1382, 195] width 137 height 12
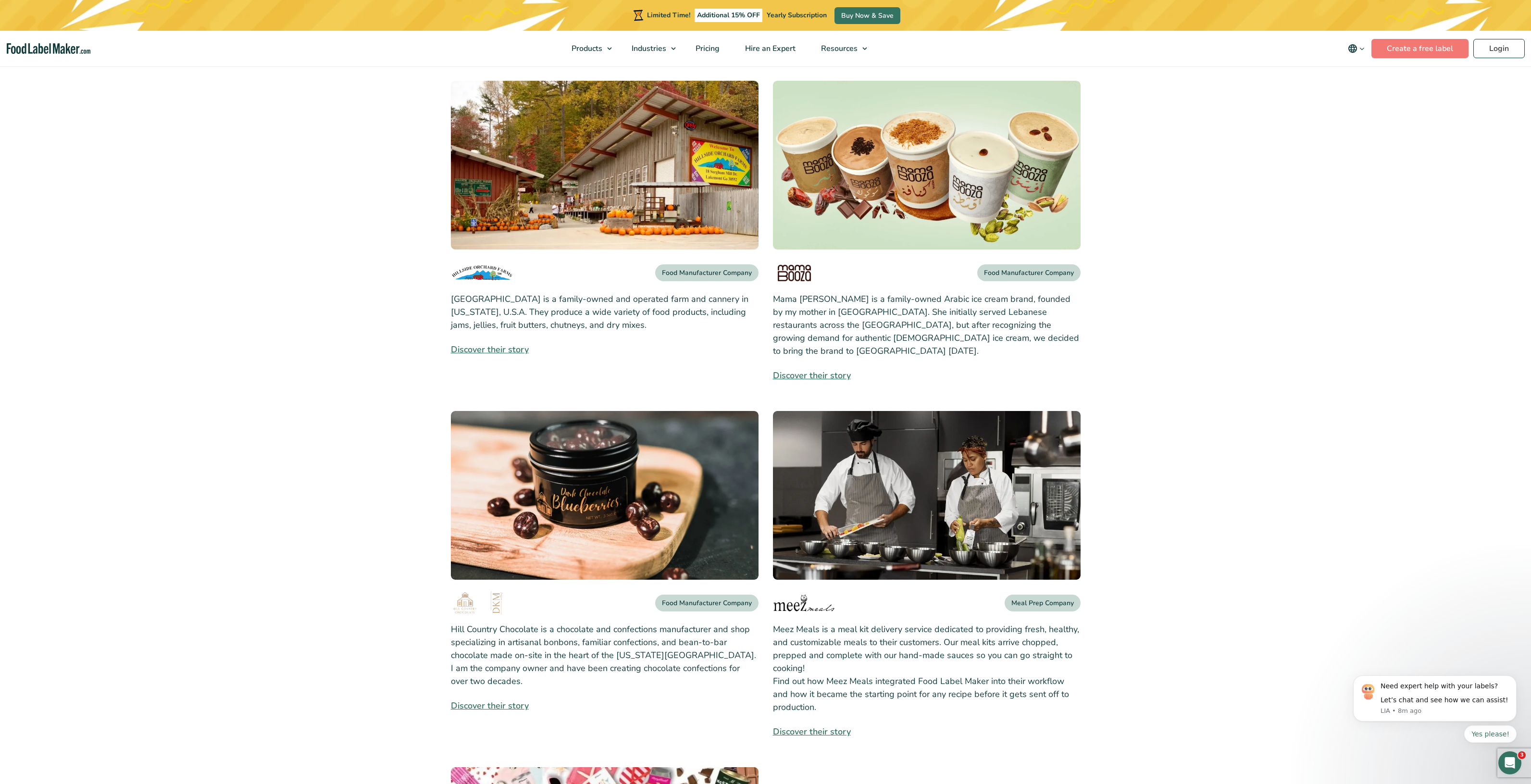
click at [480, 347] on link "Discover their story" at bounding box center [605, 349] width 308 height 13
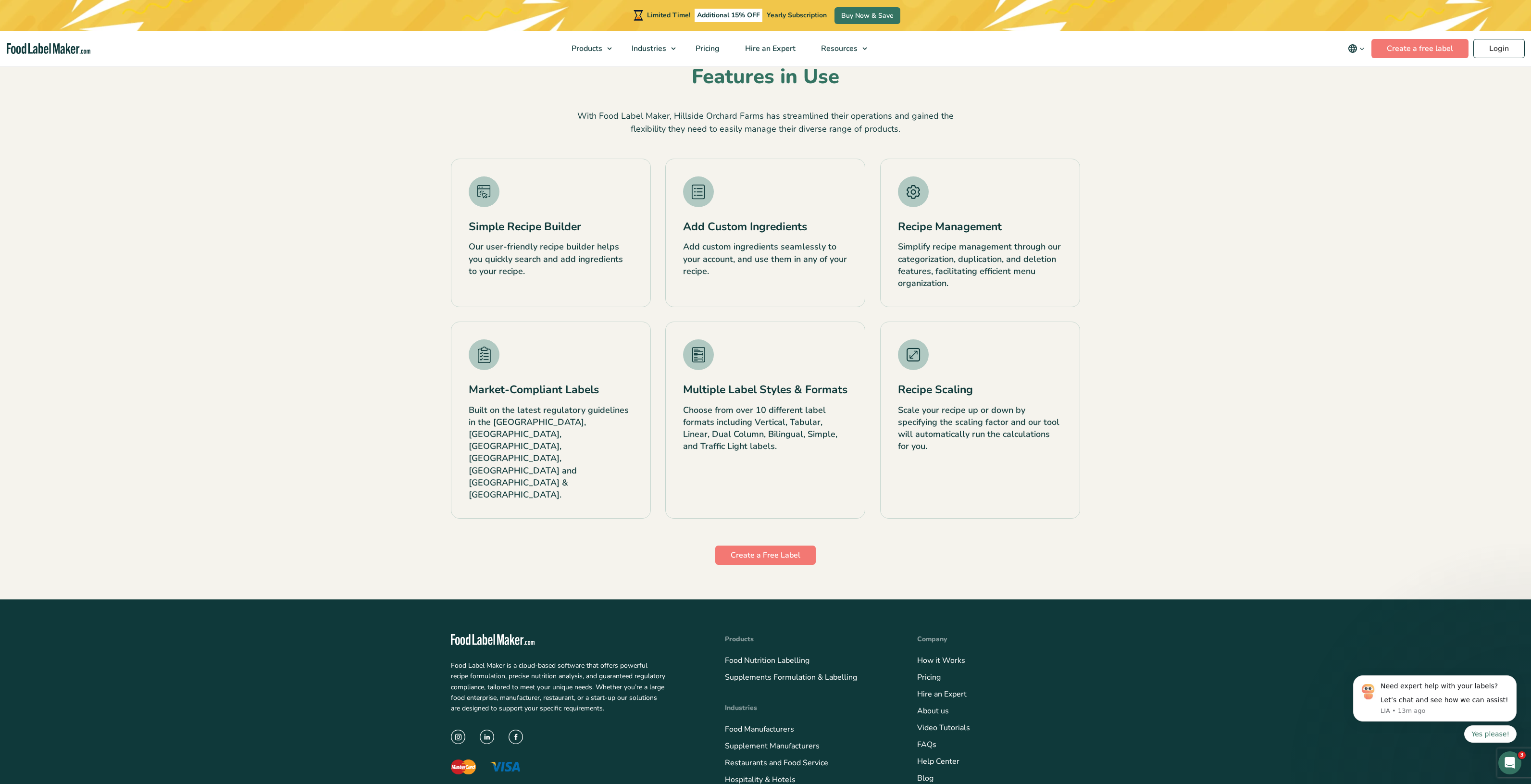
scroll to position [1346, 0]
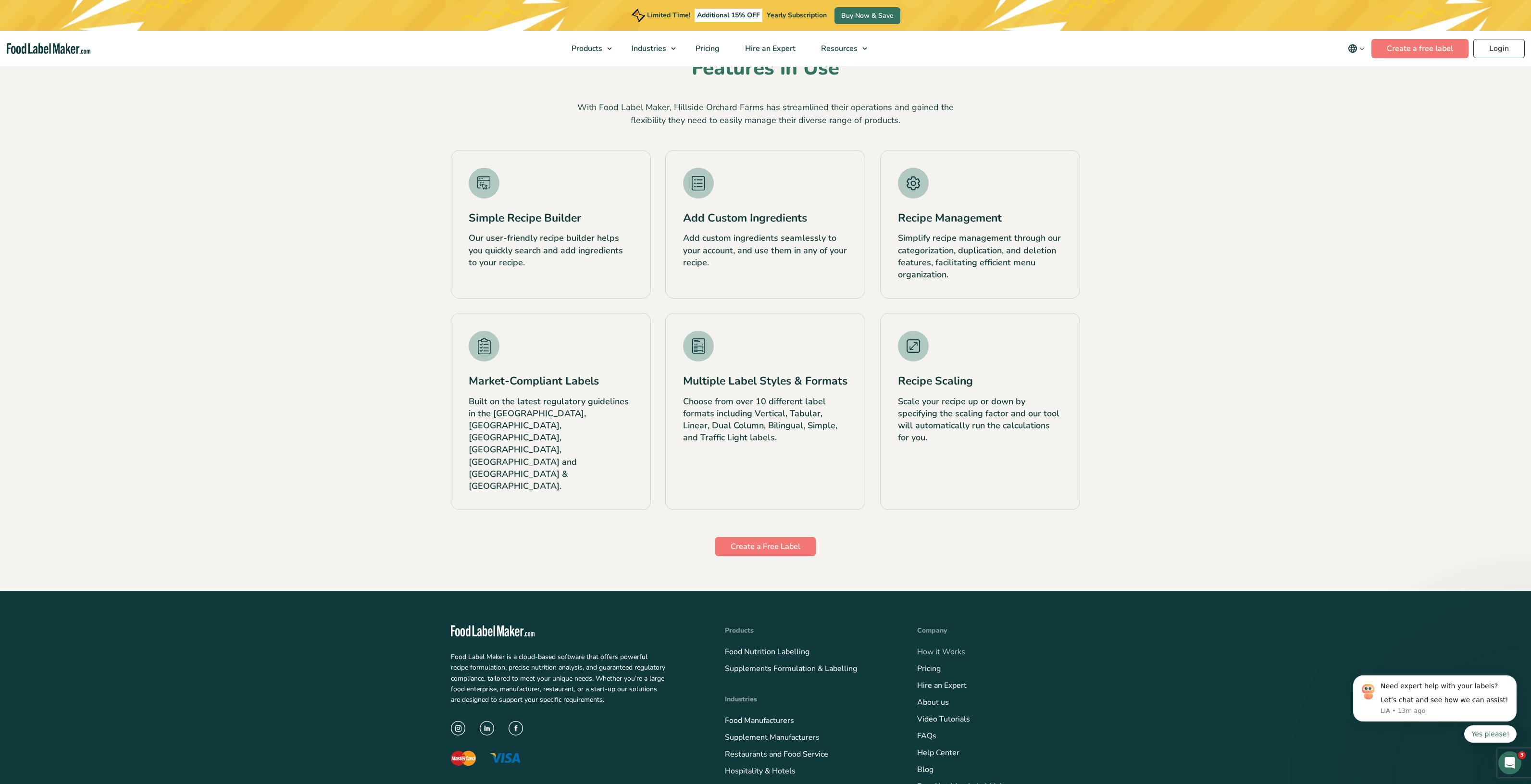
click at [951, 647] on link "How it Works" at bounding box center [940, 652] width 48 height 11
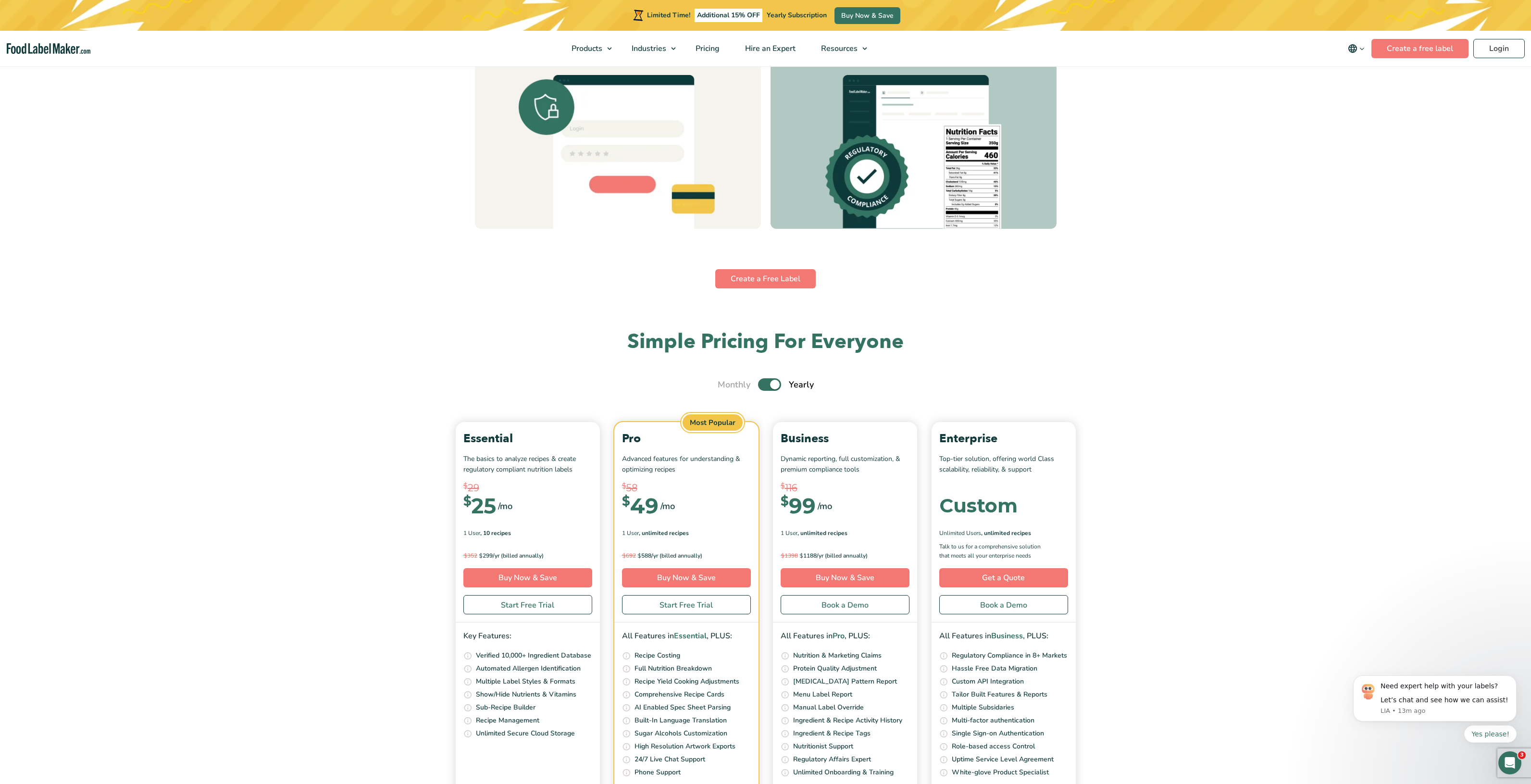
scroll to position [3493, 0]
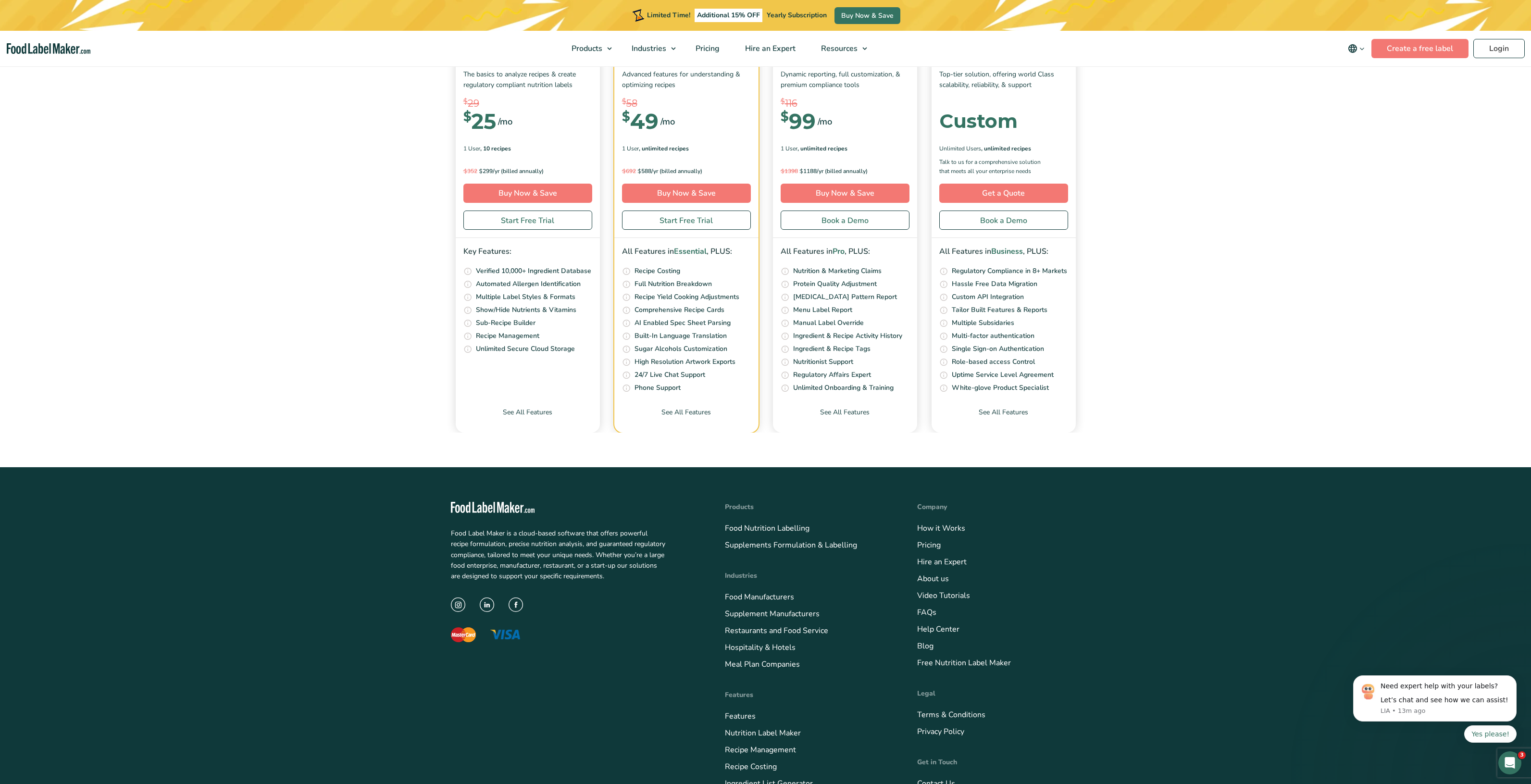
click at [459, 601] on img at bounding box center [458, 604] width 14 height 14
click at [513, 608] on img at bounding box center [516, 604] width 14 height 14
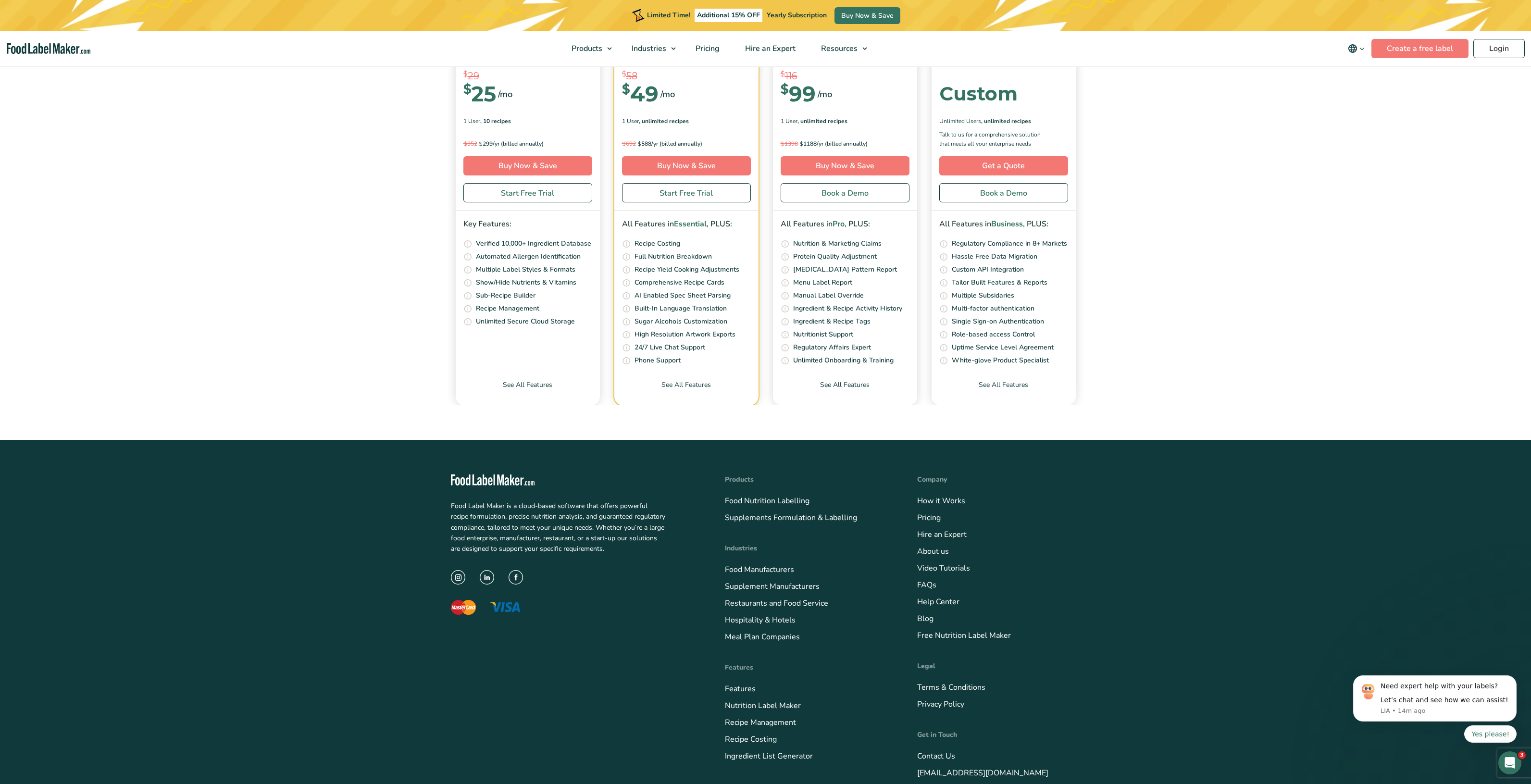
scroll to position [3604, 0]
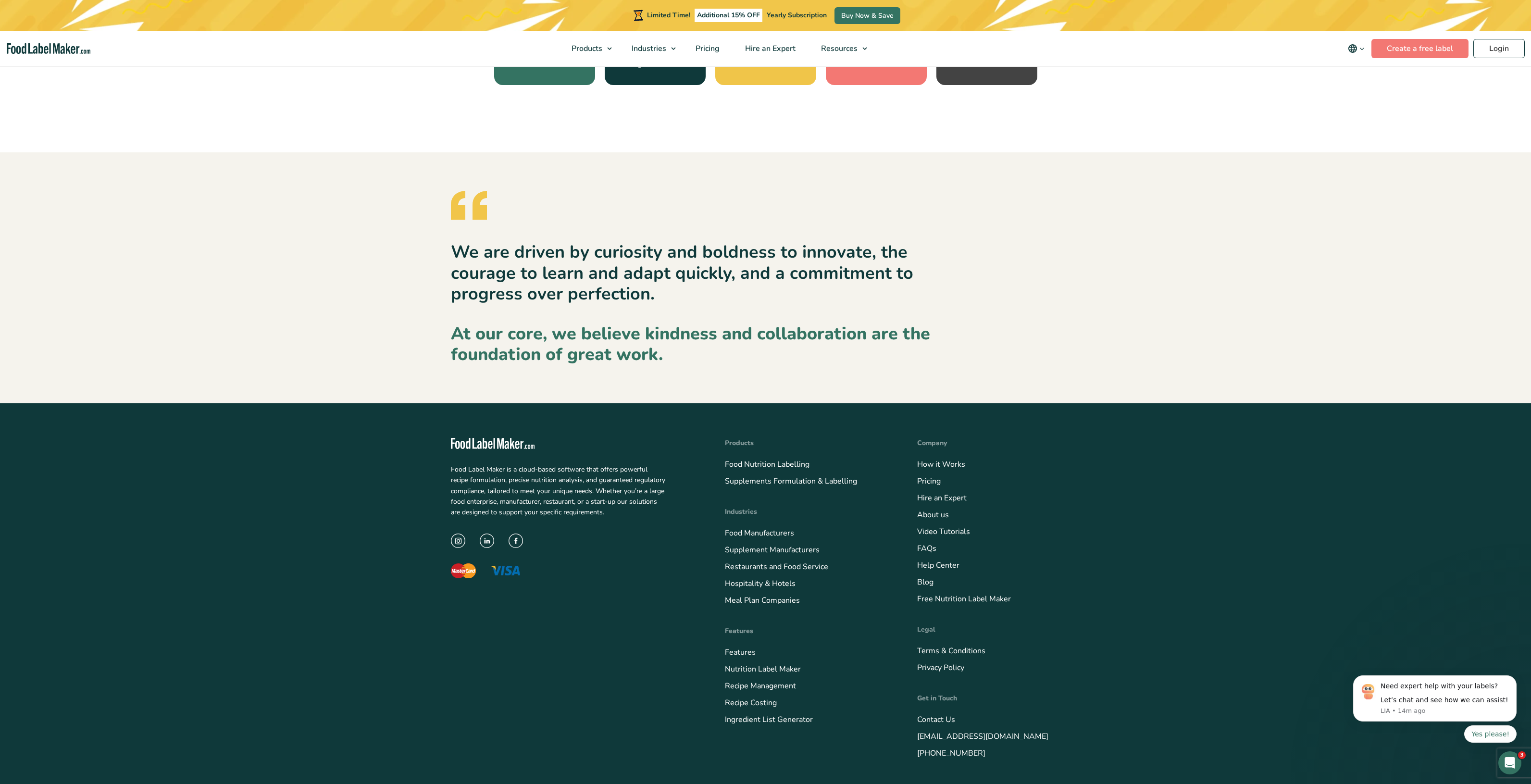
scroll to position [1057, 0]
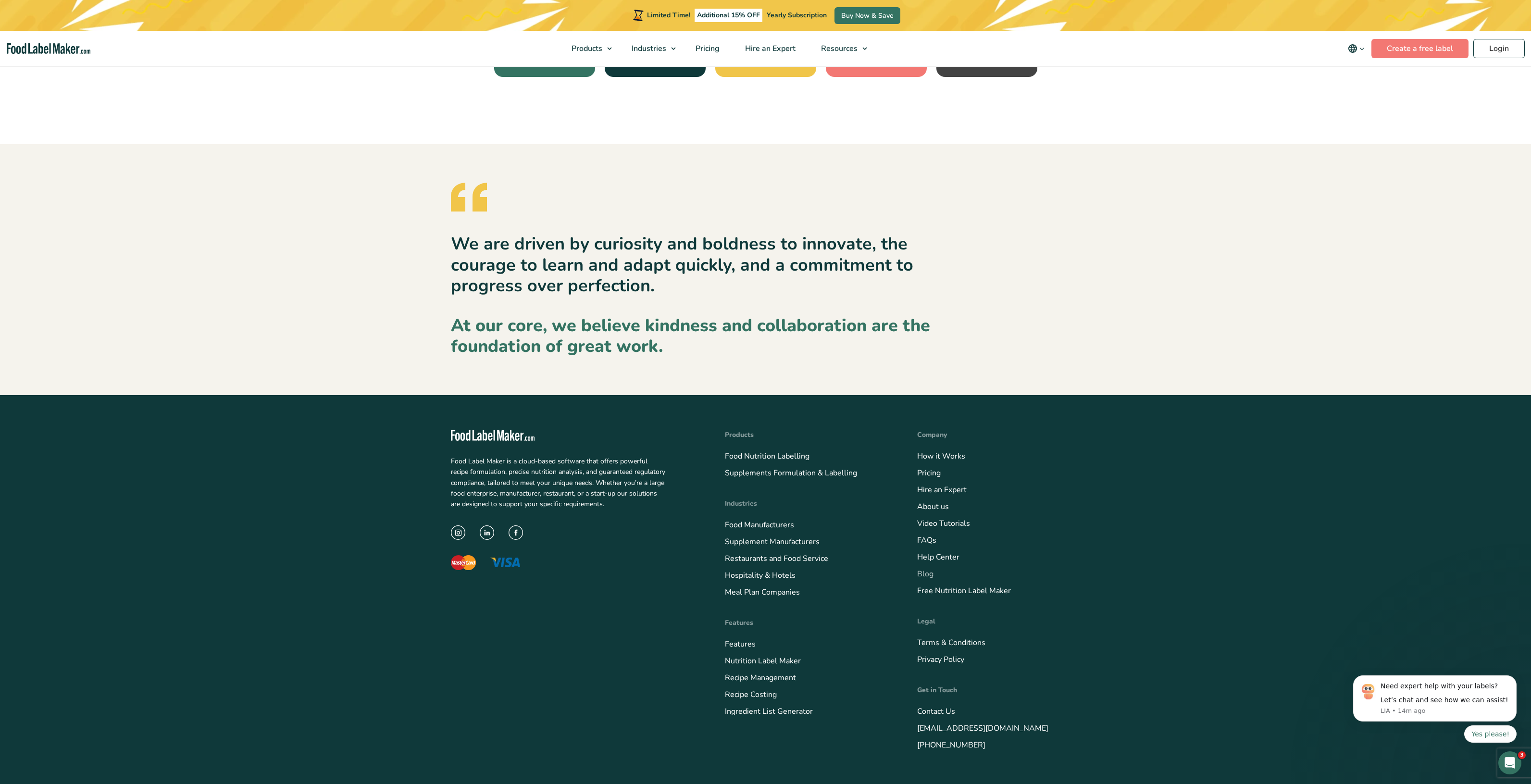
click at [924, 575] on link "Blog" at bounding box center [924, 574] width 16 height 11
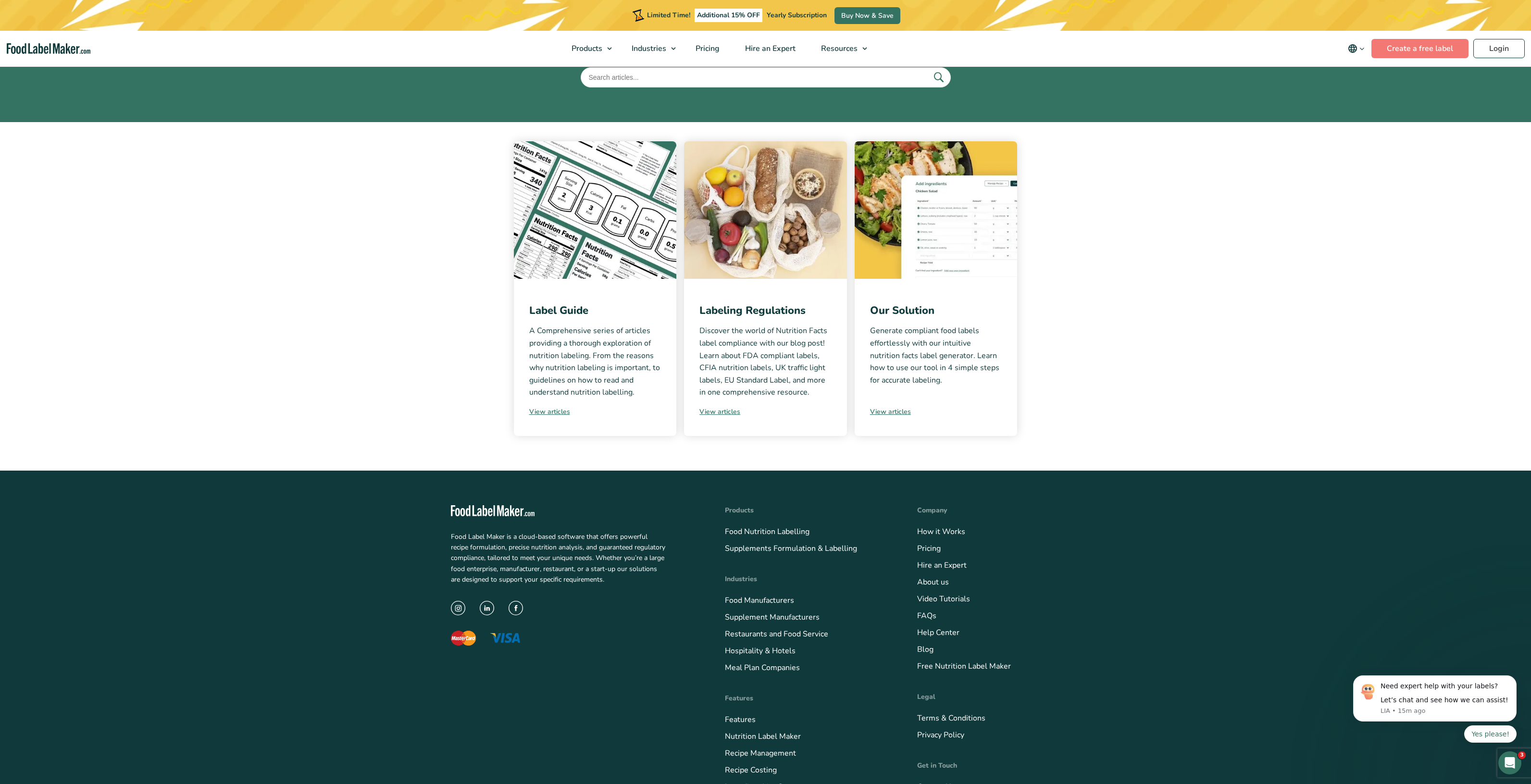
scroll to position [193, 0]
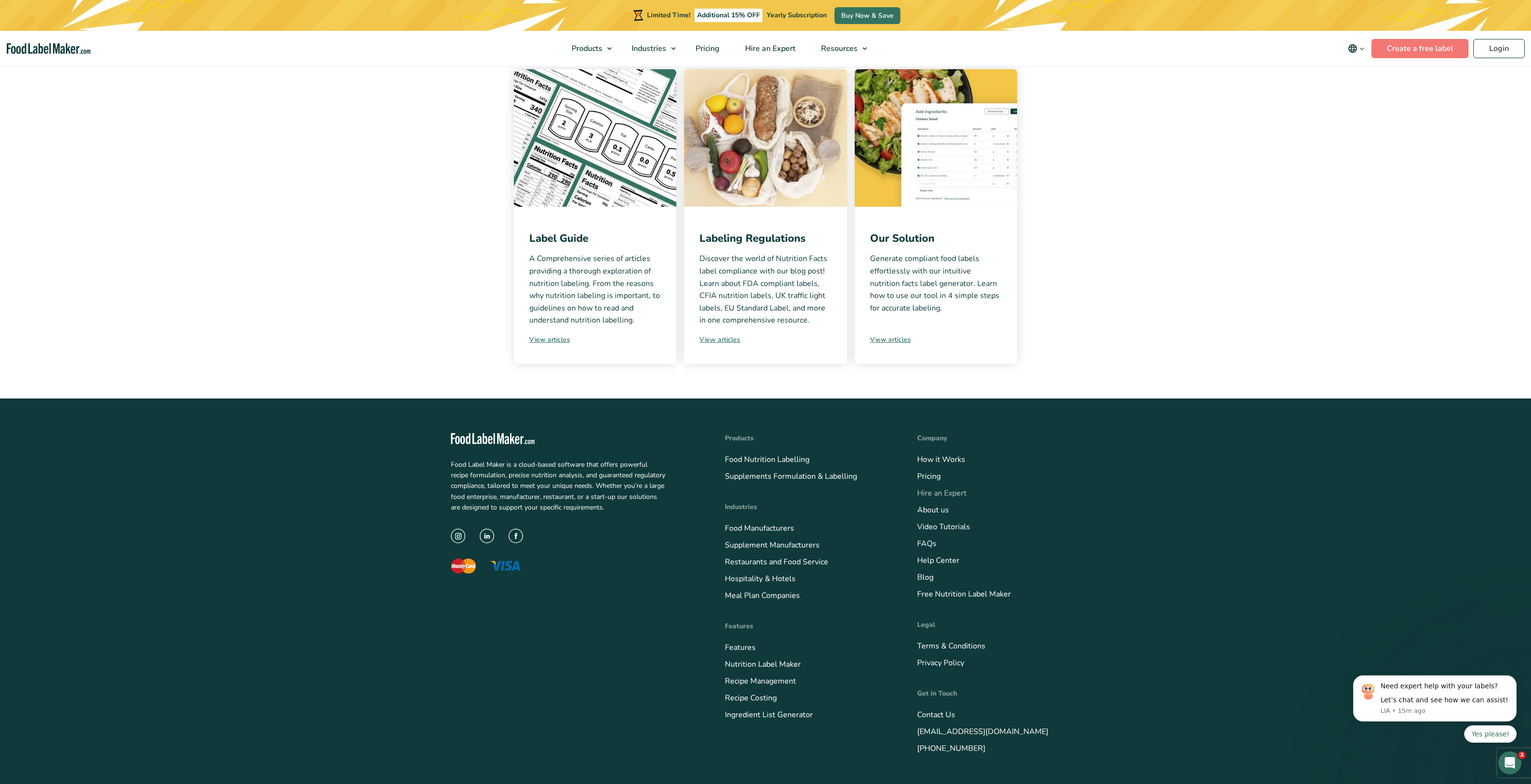
click at [940, 492] on link "Hire an Expert" at bounding box center [941, 493] width 50 height 11
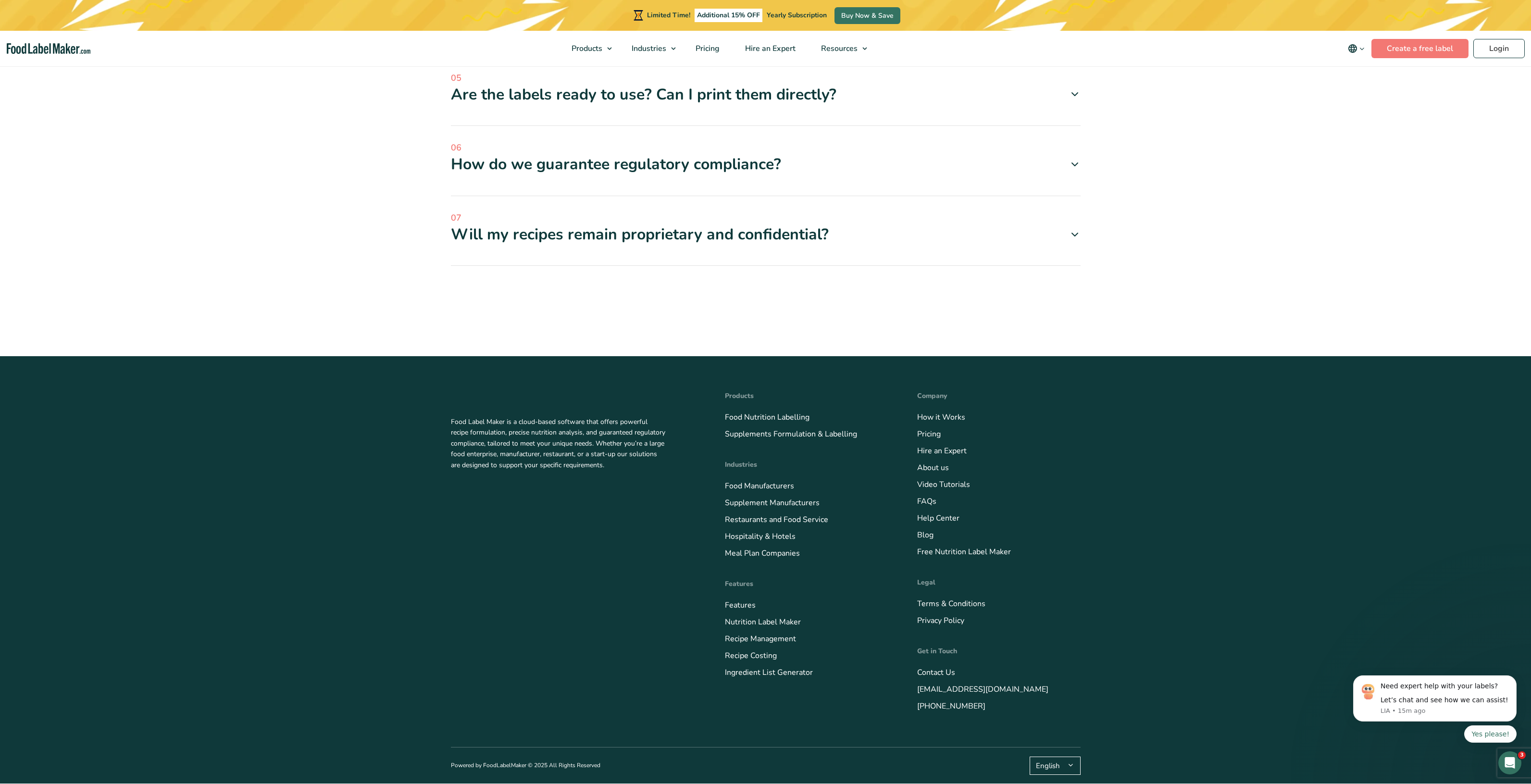
scroll to position [2980, 0]
click at [1081, 280] on div "FAQ 01 How long does it take to generate the food labels? 02 03" at bounding box center [766, 11] width 644 height 538
click at [1070, 170] on icon at bounding box center [1075, 165] width 12 height 12
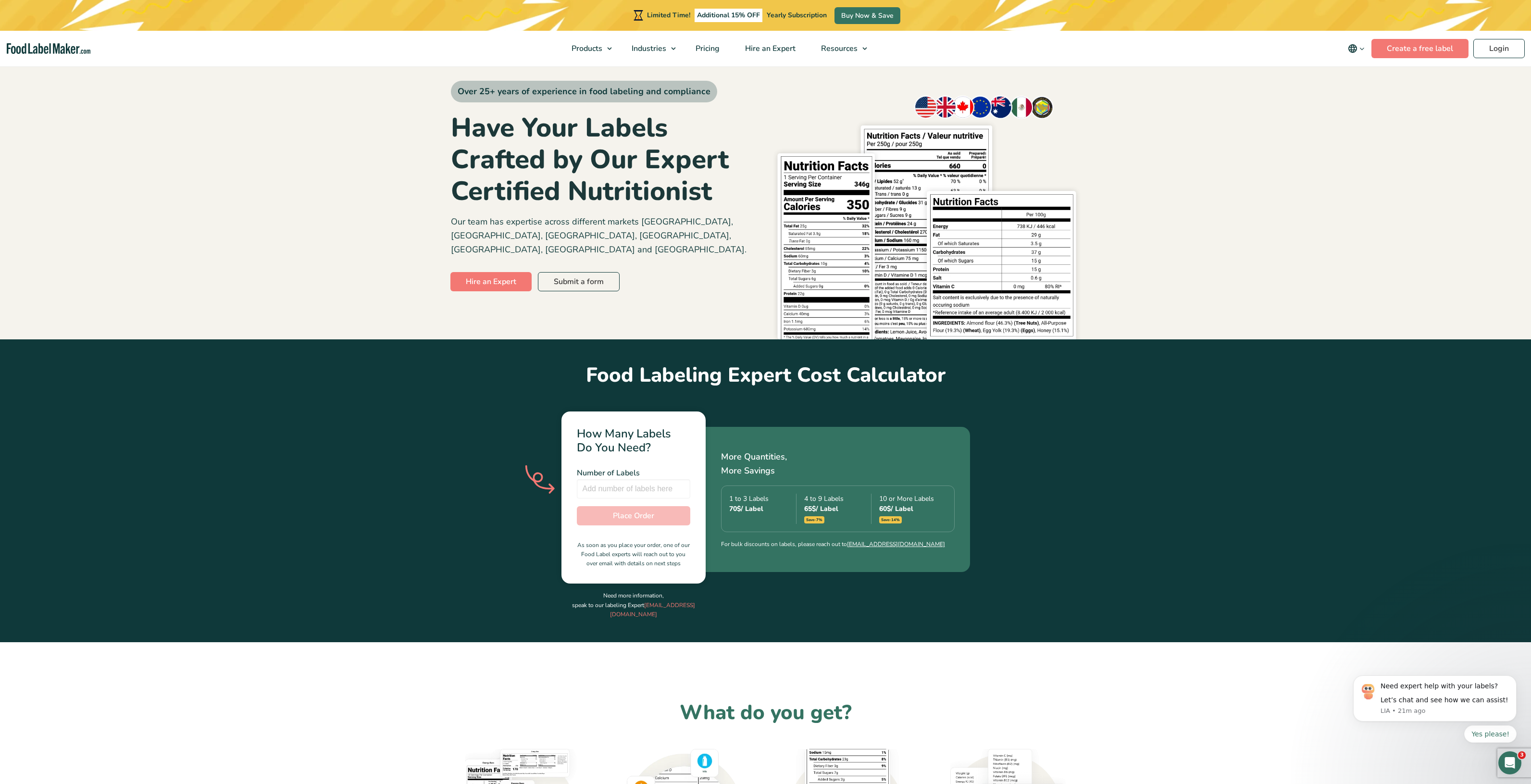
scroll to position [0, 0]
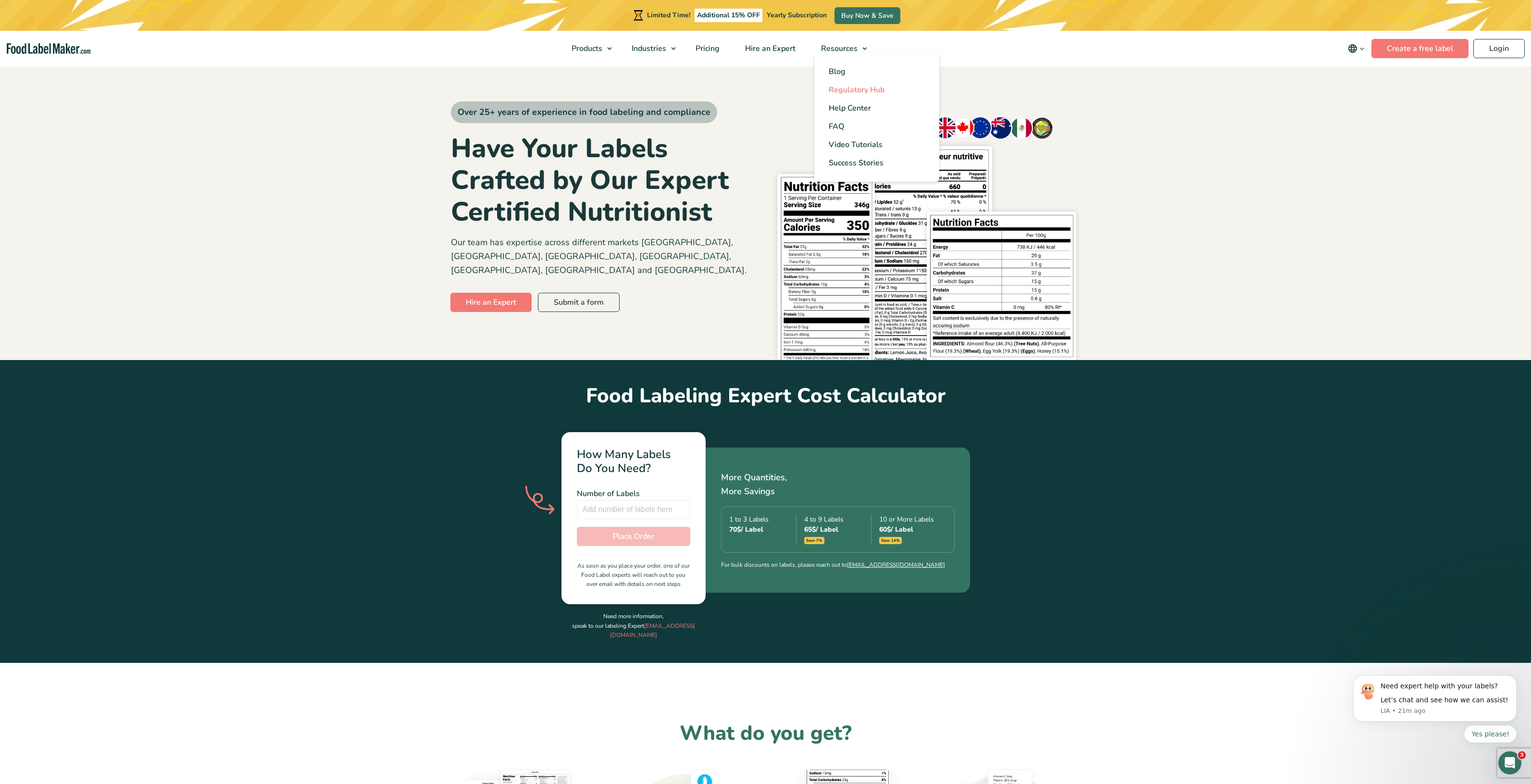
click at [863, 91] on span "Regulatory Hub" at bounding box center [856, 90] width 56 height 11
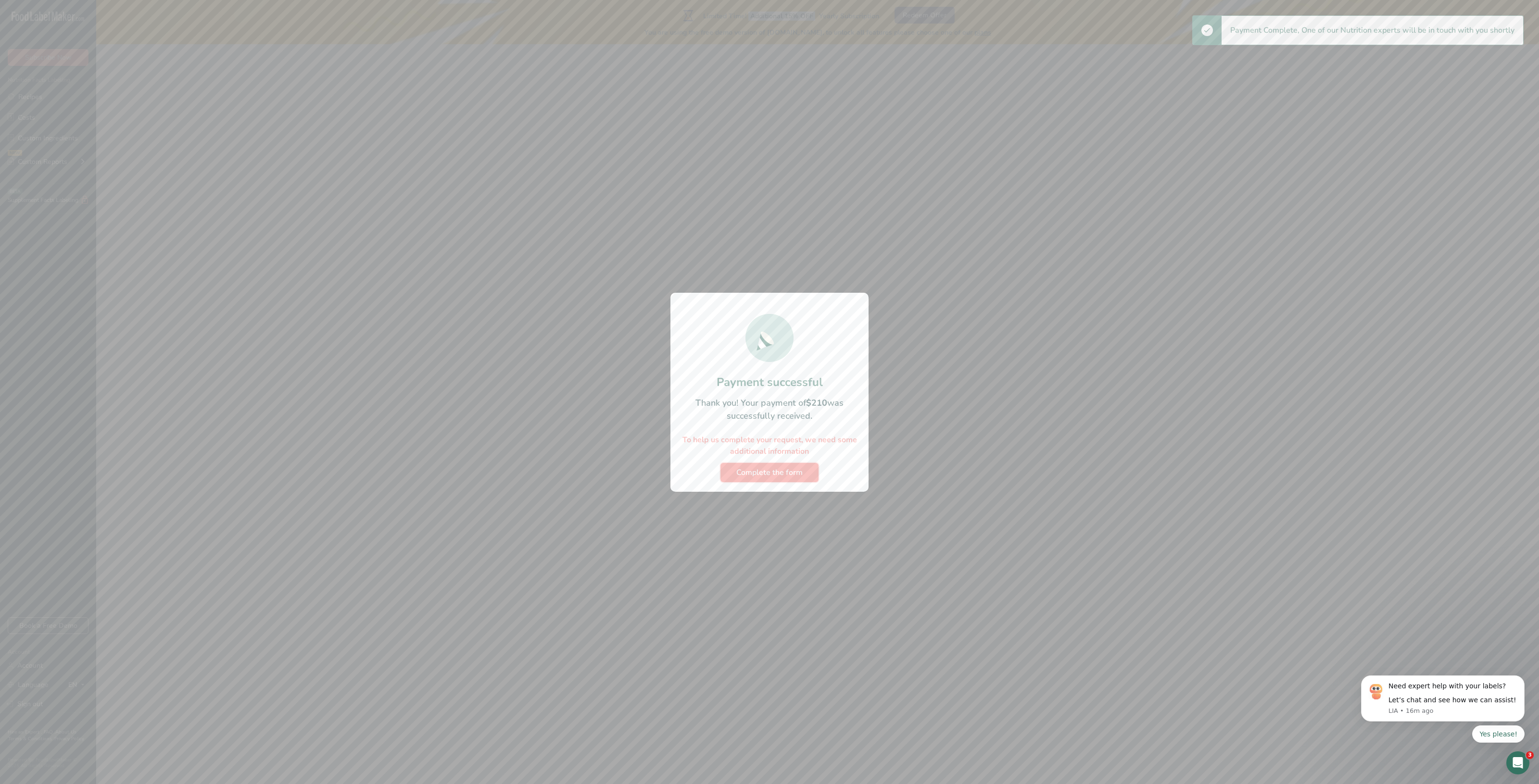
click at [781, 479] on button "Complete the form" at bounding box center [769, 472] width 98 height 19
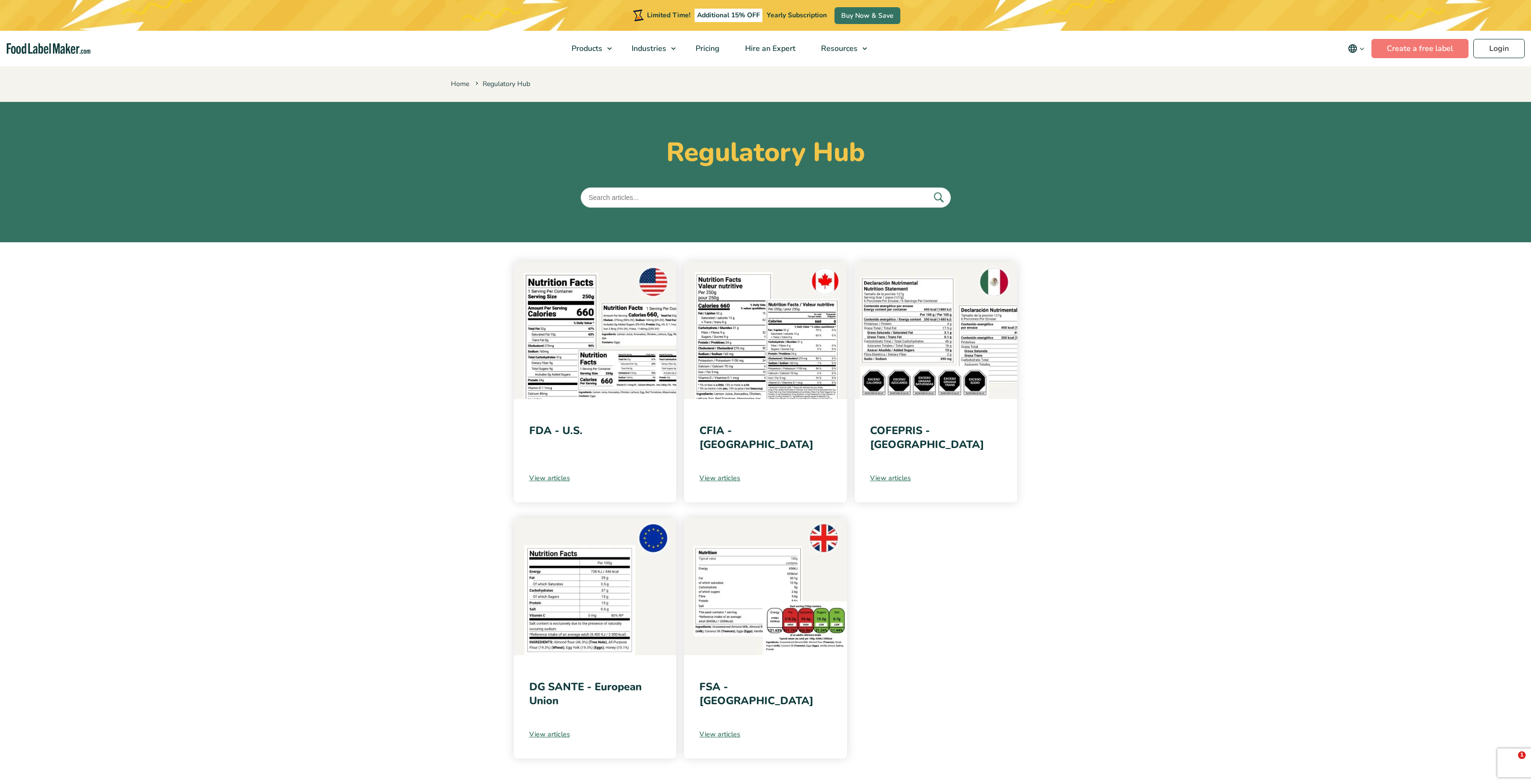
click at [646, 342] on img at bounding box center [596, 330] width 163 height 137
